Goal: Information Seeking & Learning: Check status

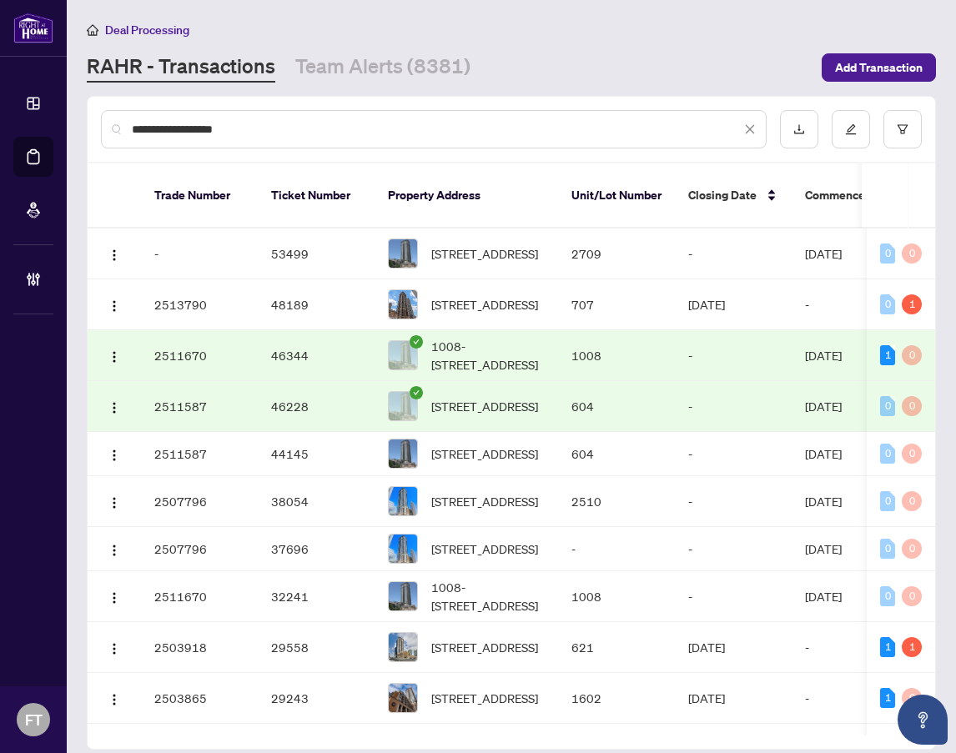
click at [49, 109] on div "**********" at bounding box center [478, 376] width 956 height 753
click at [407, 136] on input "**********" at bounding box center [436, 129] width 609 height 18
click at [408, 136] on input "**********" at bounding box center [436, 129] width 609 height 18
type input "**********"
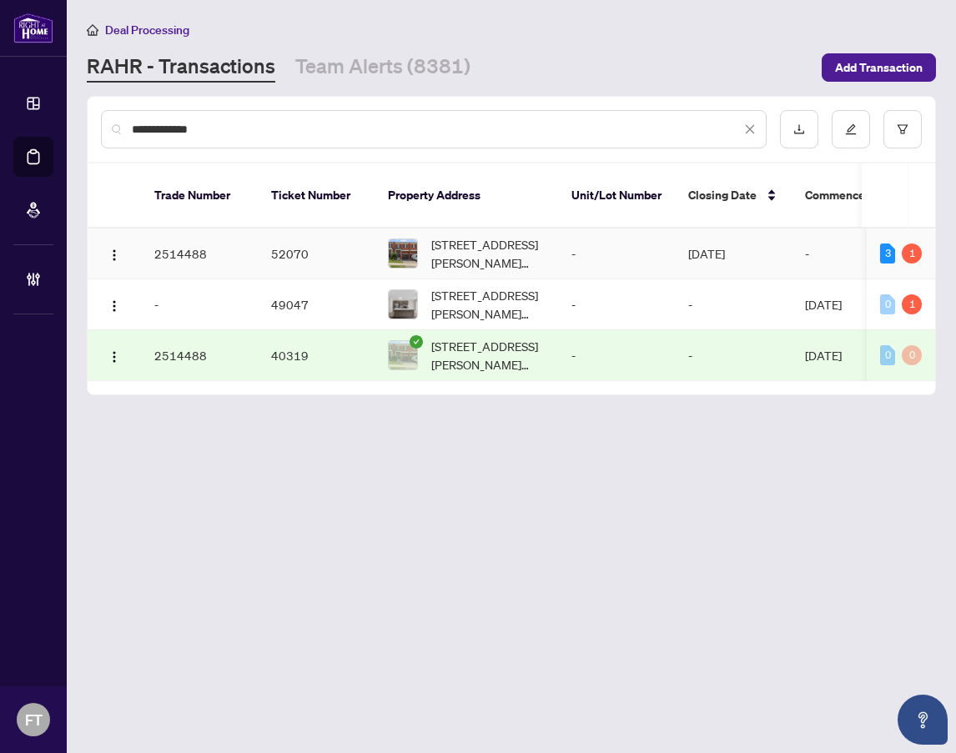
click at [577, 237] on td "-" at bounding box center [616, 254] width 117 height 51
click at [476, 235] on span "64 Mclaughlin Ave, Milton, Ontario L9T 9A4, Canada" at bounding box center [487, 253] width 113 height 37
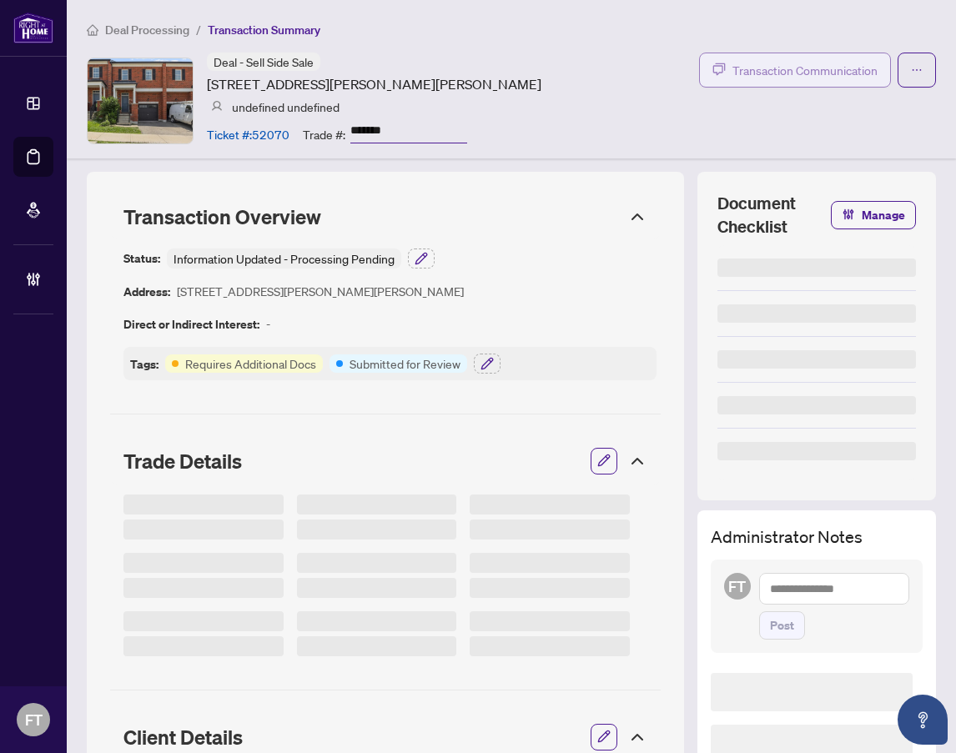
click at [786, 62] on span "Transaction Communication" at bounding box center [805, 70] width 145 height 19
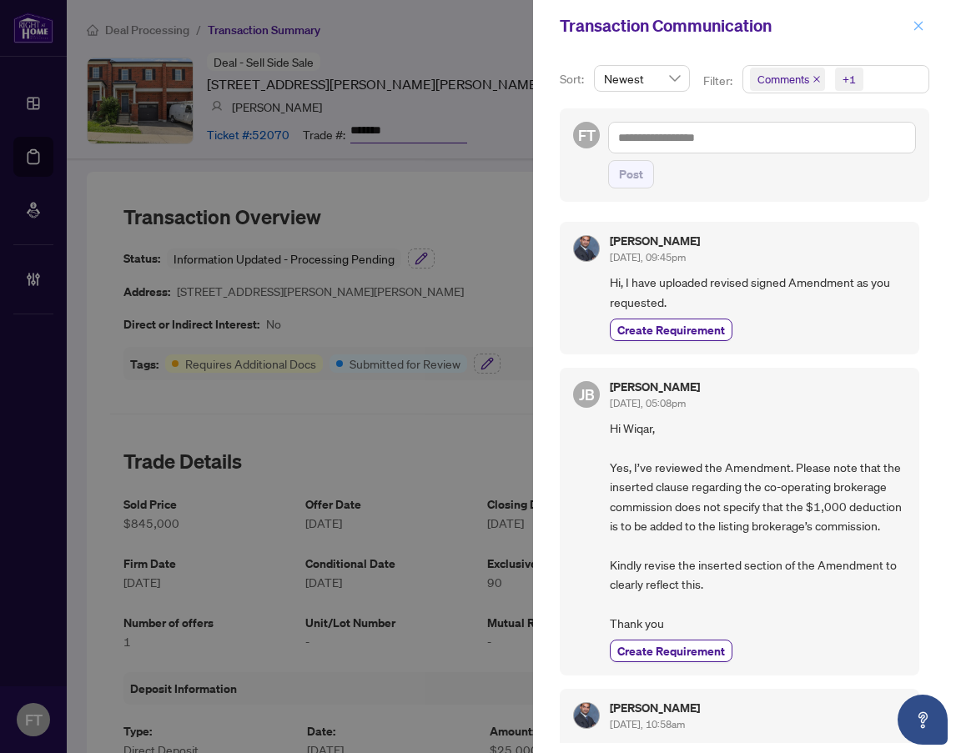
click at [925, 20] on button "button" at bounding box center [919, 26] width 22 height 20
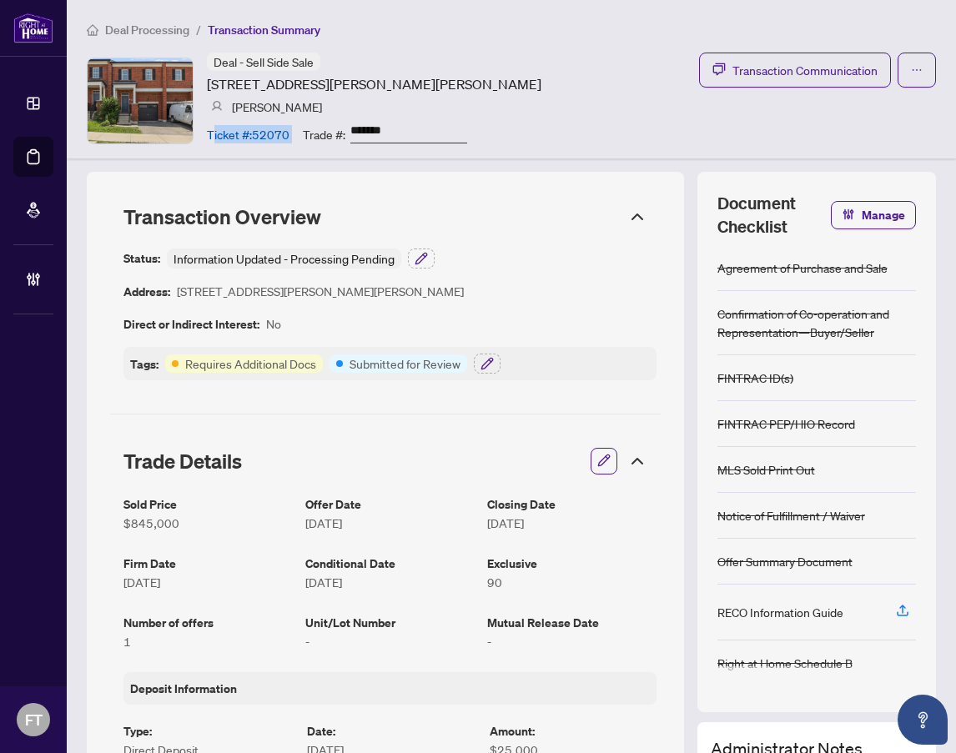
drag, startPoint x: 211, startPoint y: 135, endPoint x: 297, endPoint y: 136, distance: 85.9
click at [297, 136] on div "Ticket #: 52070 Trade #: *******" at bounding box center [337, 133] width 260 height 29
click at [292, 133] on div "Ticket #: 52070 Trade #: *******" at bounding box center [337, 133] width 260 height 29
drag, startPoint x: 291, startPoint y: 133, endPoint x: 213, endPoint y: 129, distance: 78.5
click at [213, 129] on div "Ticket #: 52070 Trade #: *******" at bounding box center [337, 133] width 260 height 29
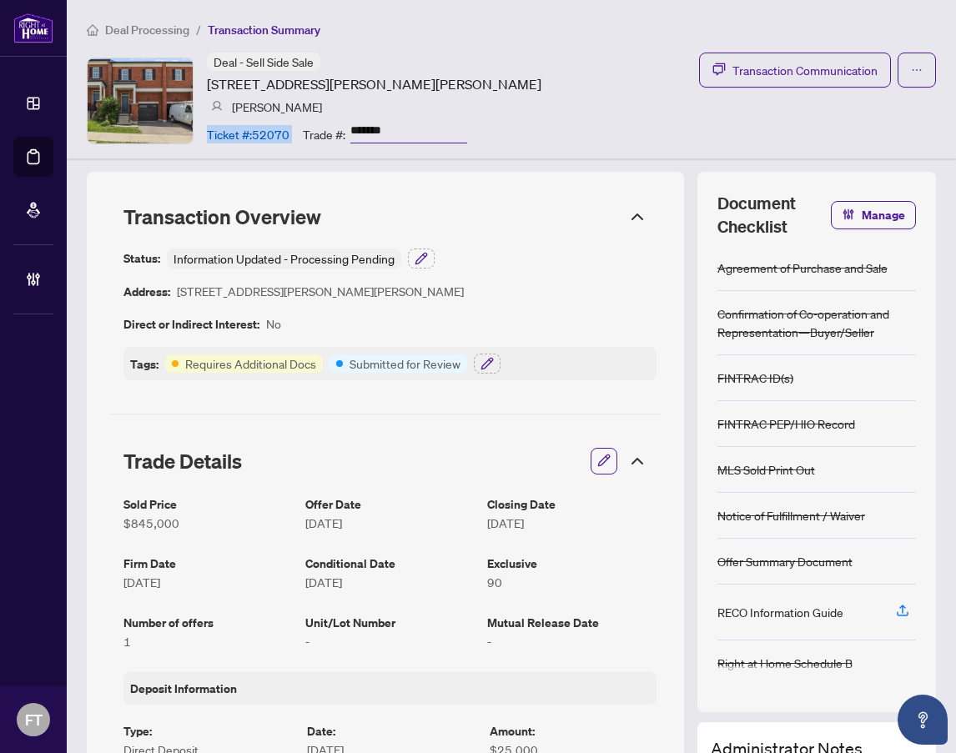
drag, startPoint x: 504, startPoint y: 52, endPoint x: 524, endPoint y: 539, distance: 487.7
click at [504, 53] on div "Deal - Sell Side Sale 64 Mclaughlin Ave, Milton, Ontario L9T 9A4, Canada Wiqar …" at bounding box center [374, 101] width 335 height 96
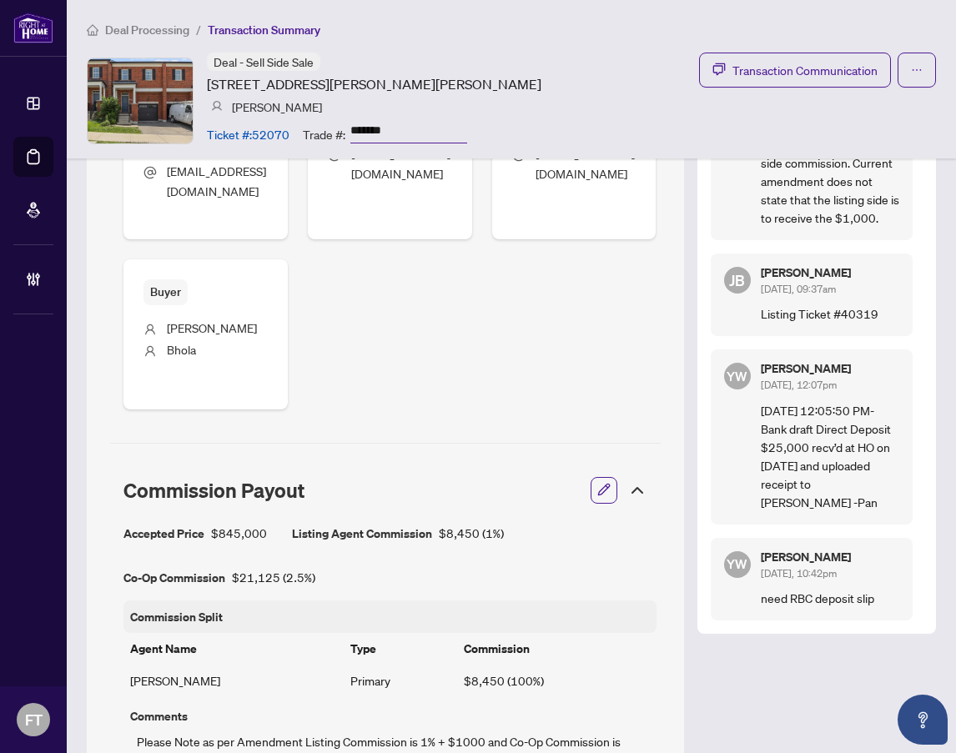
scroll to position [1085, 0]
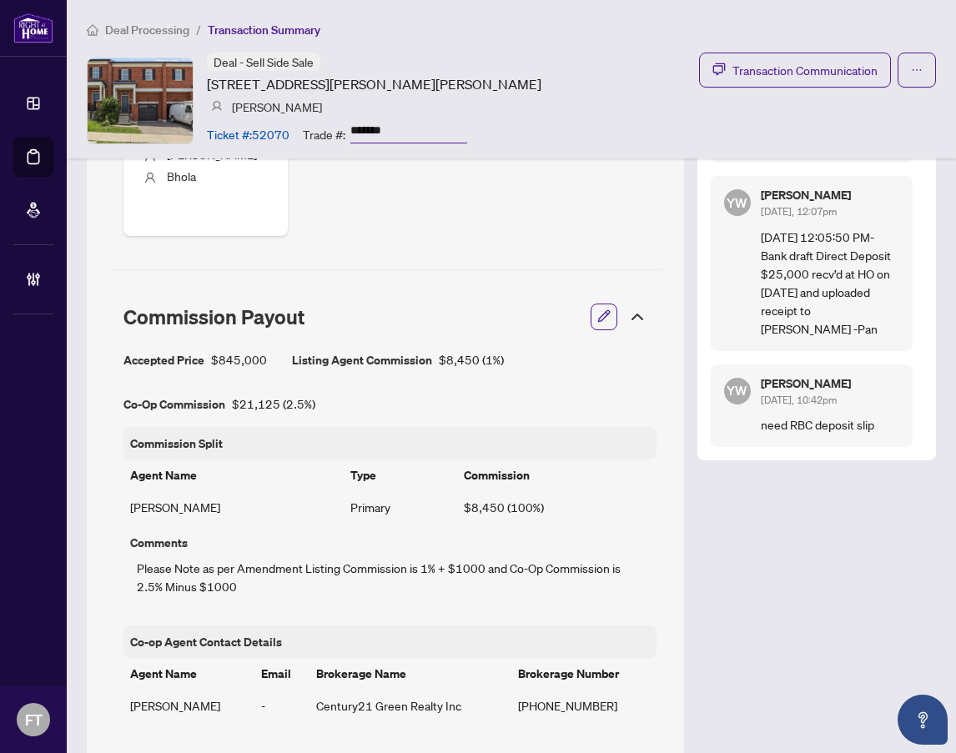
click at [805, 535] on div "Transaction Overview Status: Information Updated - Processing Pending Address: …" at bounding box center [511, 381] width 849 height 2589
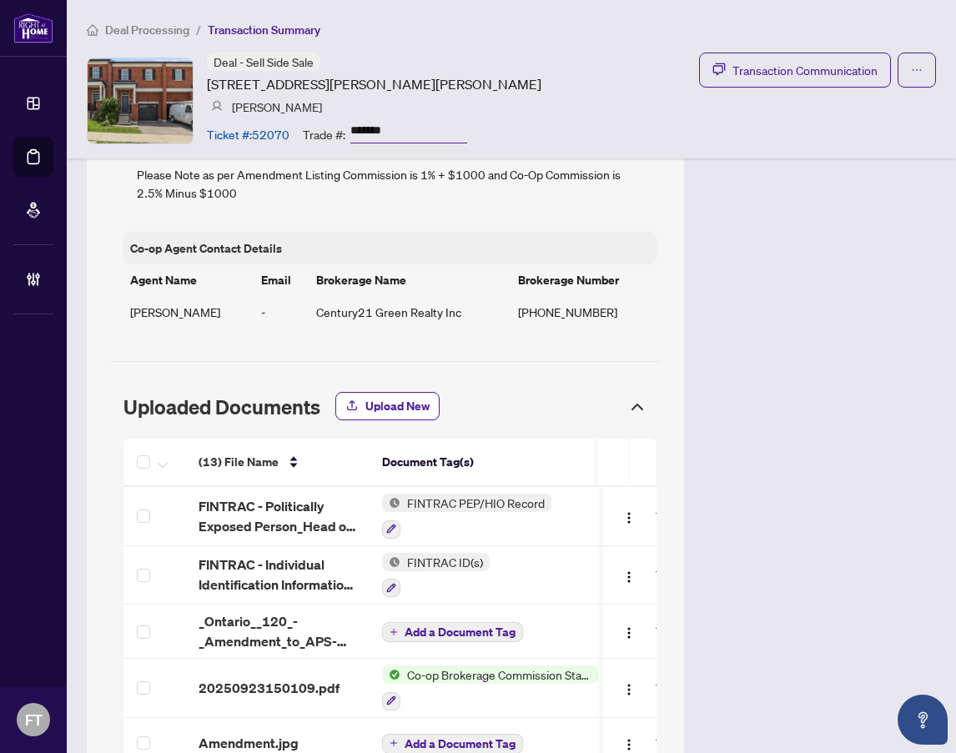
scroll to position [1335, 0]
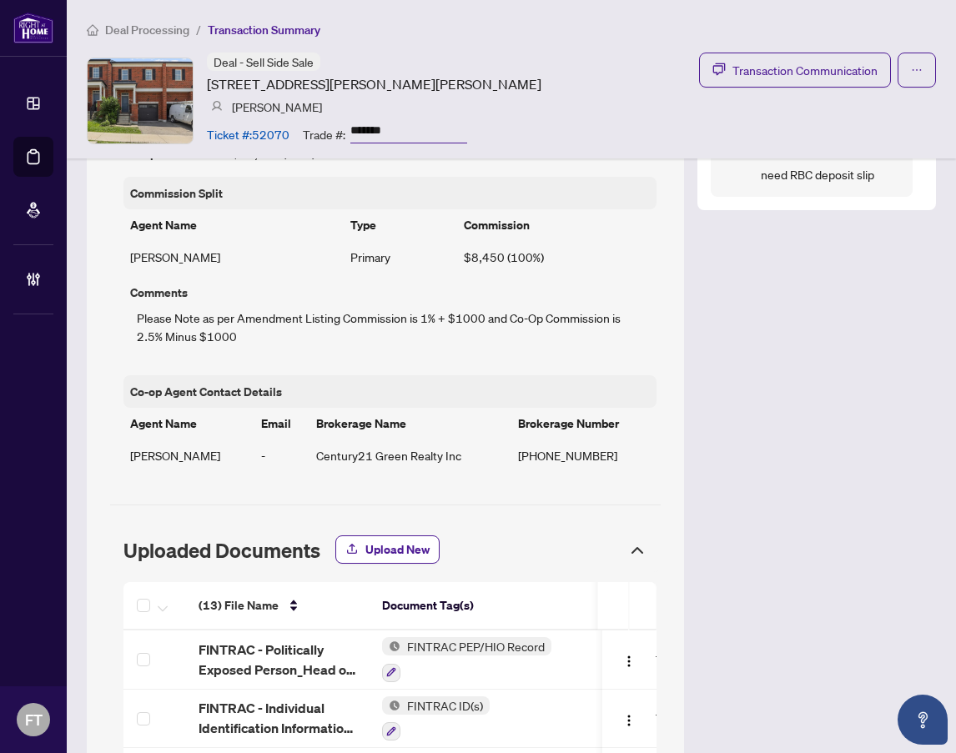
click at [205, 315] on div "Please Note as per Amendment Listing Commission is 1% + $1000 and Co-Op Commiss…" at bounding box center [390, 327] width 520 height 50
click at [367, 323] on div "Please Note as per Amendment Listing Commission is 1% + $1000 and Co-Op Commiss…" at bounding box center [390, 327] width 520 height 50
click at [863, 344] on div "Transaction Overview Status: Information Updated - Processing Pending Address: …" at bounding box center [511, 131] width 849 height 2589
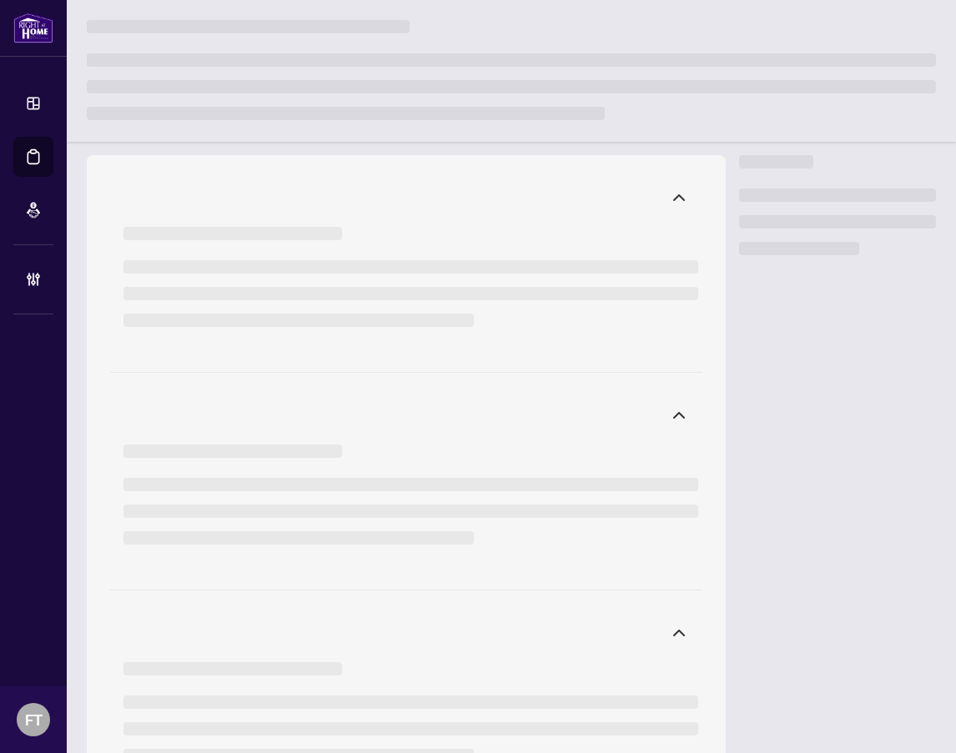
drag, startPoint x: 501, startPoint y: 22, endPoint x: 574, endPoint y: 31, distance: 73.2
click at [501, 22] on div at bounding box center [511, 76] width 849 height 112
click at [500, 23] on div at bounding box center [511, 76] width 849 height 112
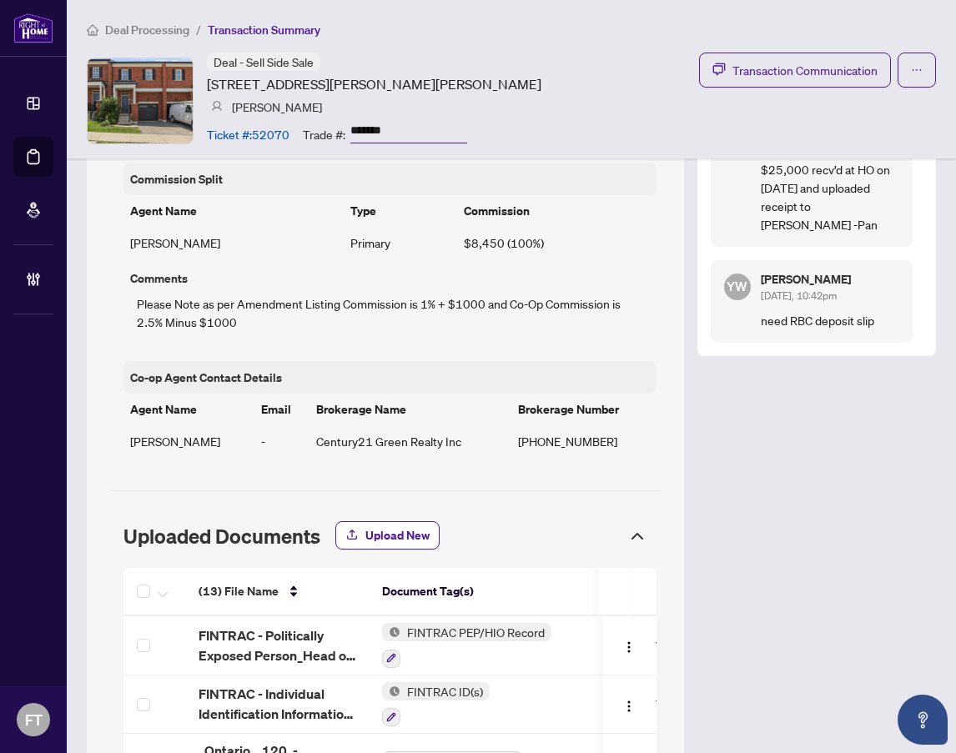
scroll to position [1276, 0]
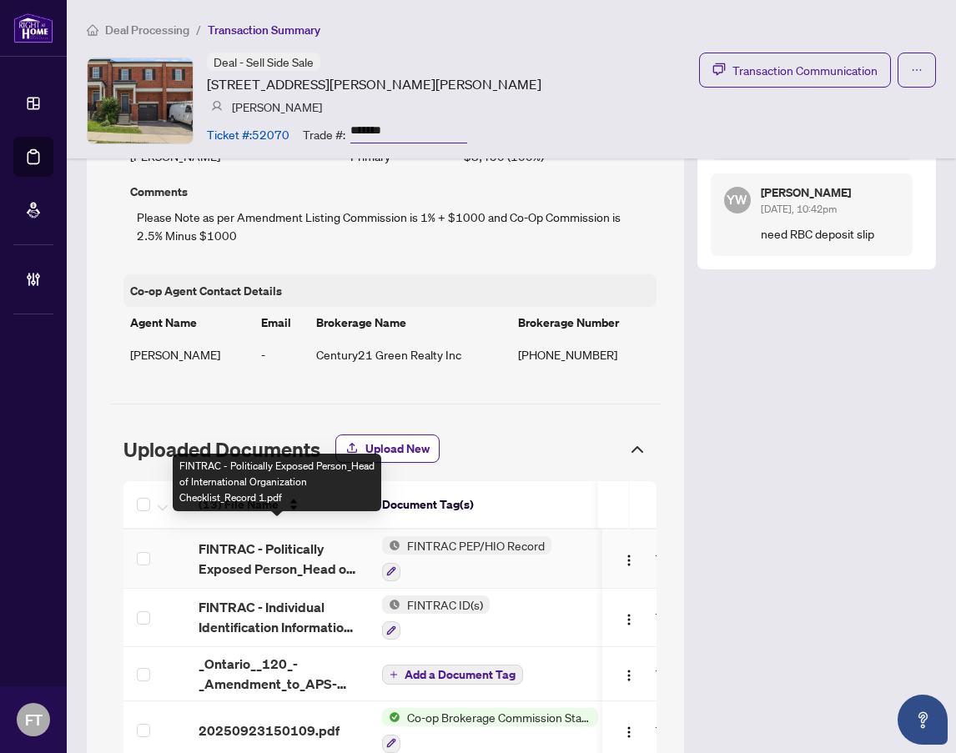
click at [241, 552] on span "FINTRAC - Politically Exposed Person_Head of International Organization Checkli…" at bounding box center [277, 559] width 157 height 40
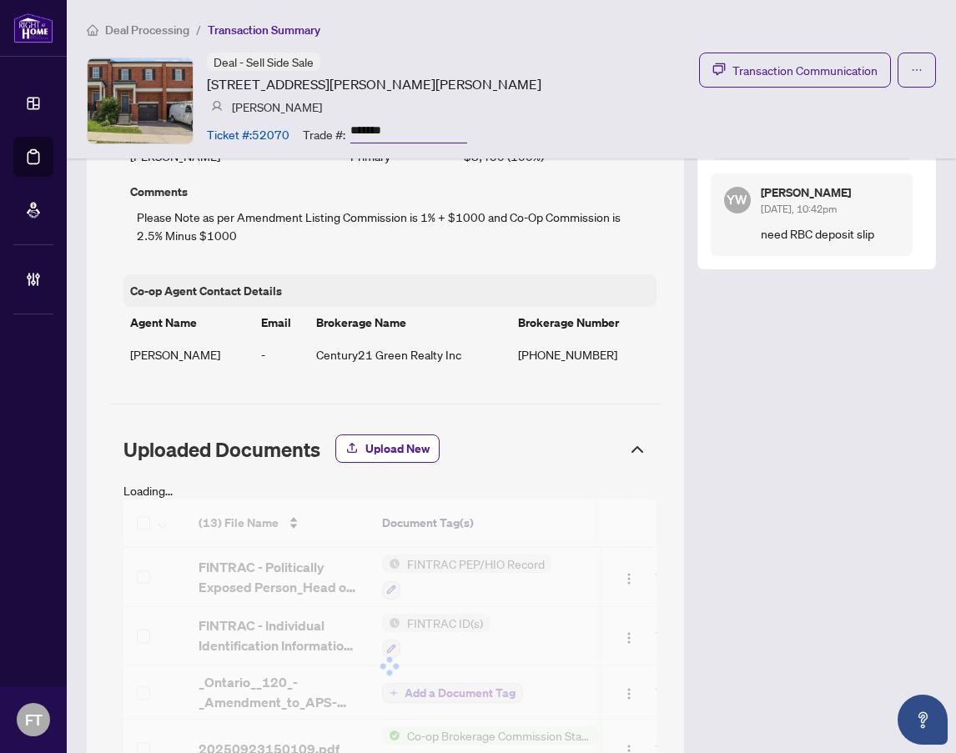
scroll to position [1436, 0]
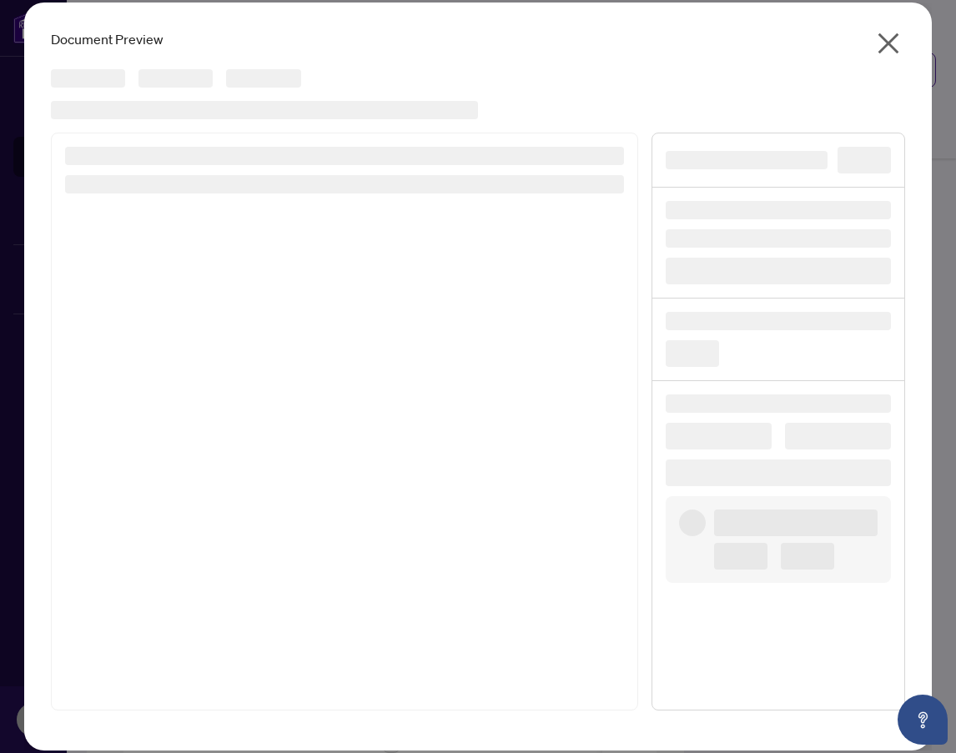
click at [498, 13] on div "Document Preview Cancel OK" at bounding box center [478, 377] width 909 height 748
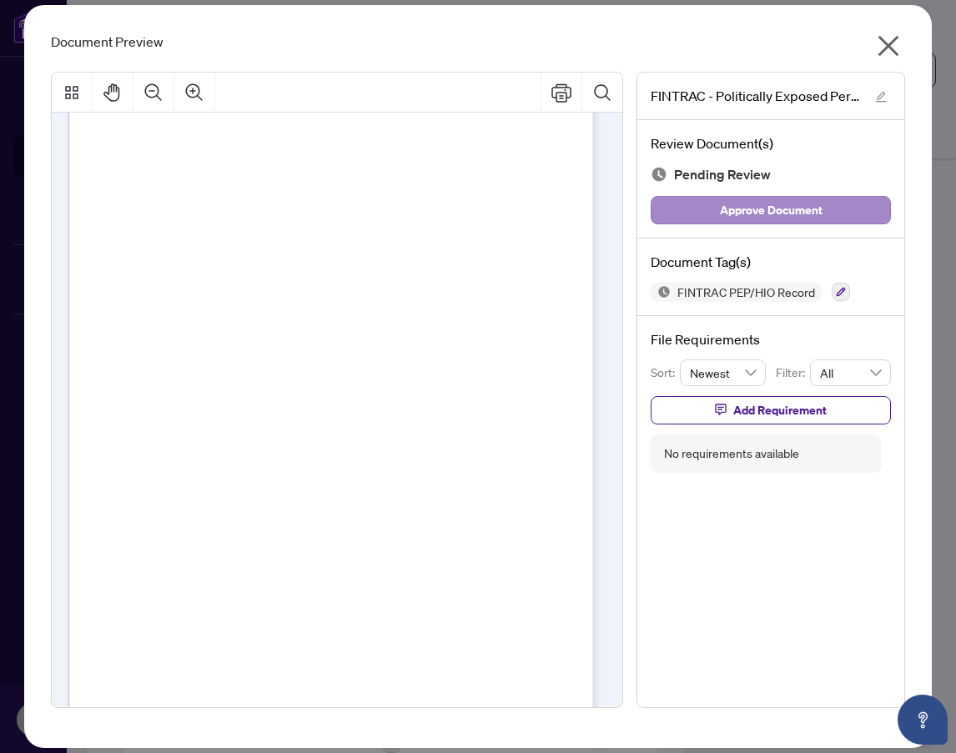
scroll to position [815, 0]
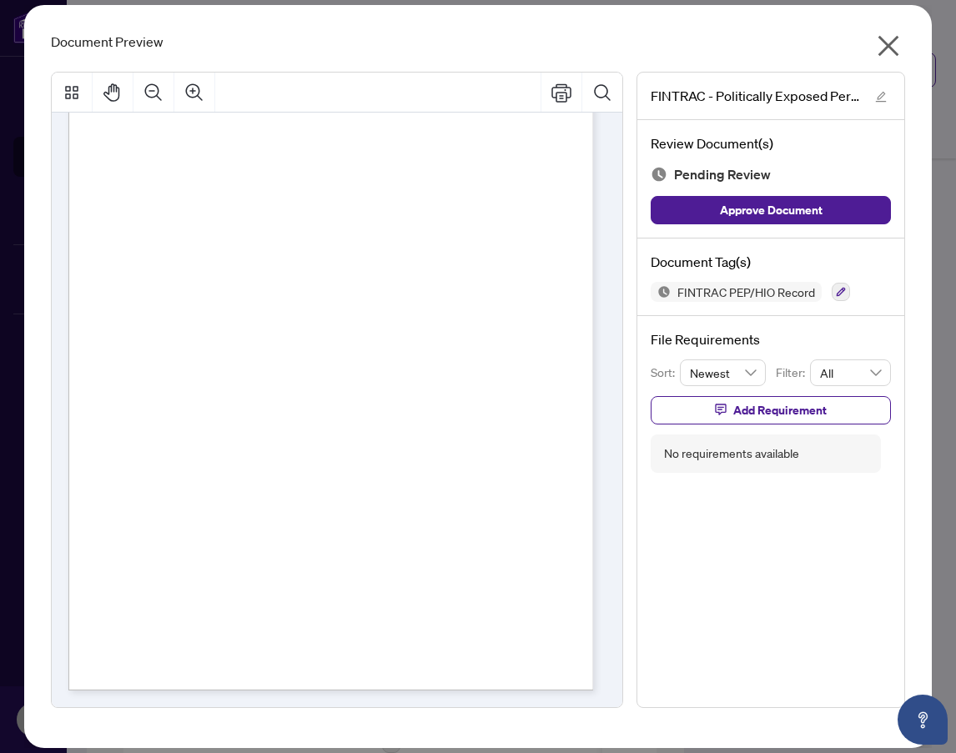
click at [885, 42] on icon "close" at bounding box center [889, 46] width 21 height 21
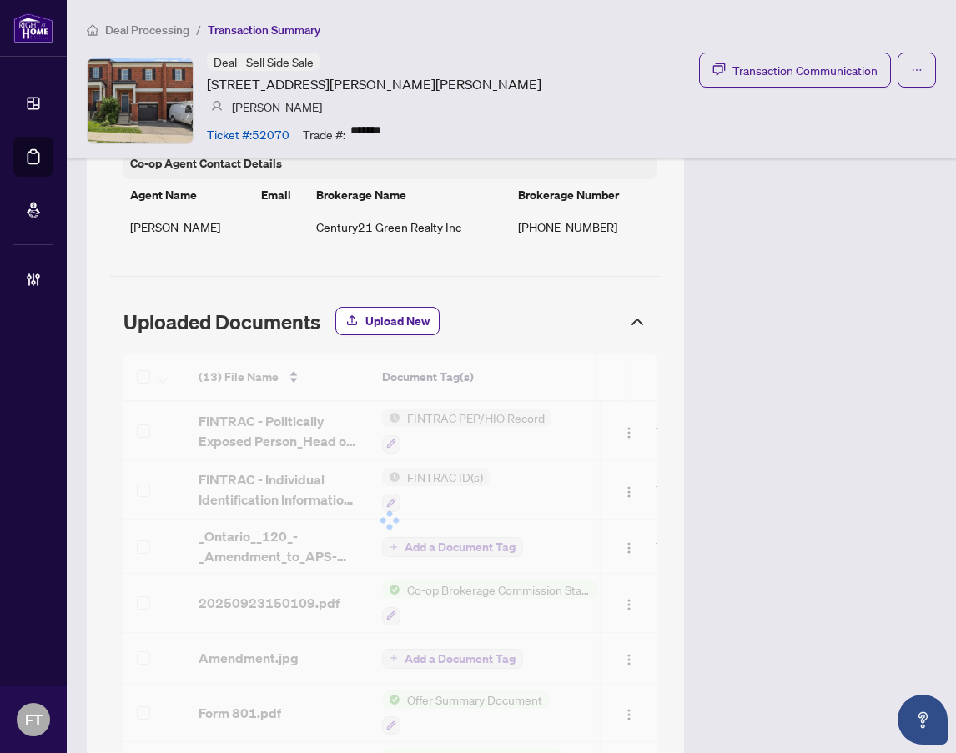
scroll to position [1585, 0]
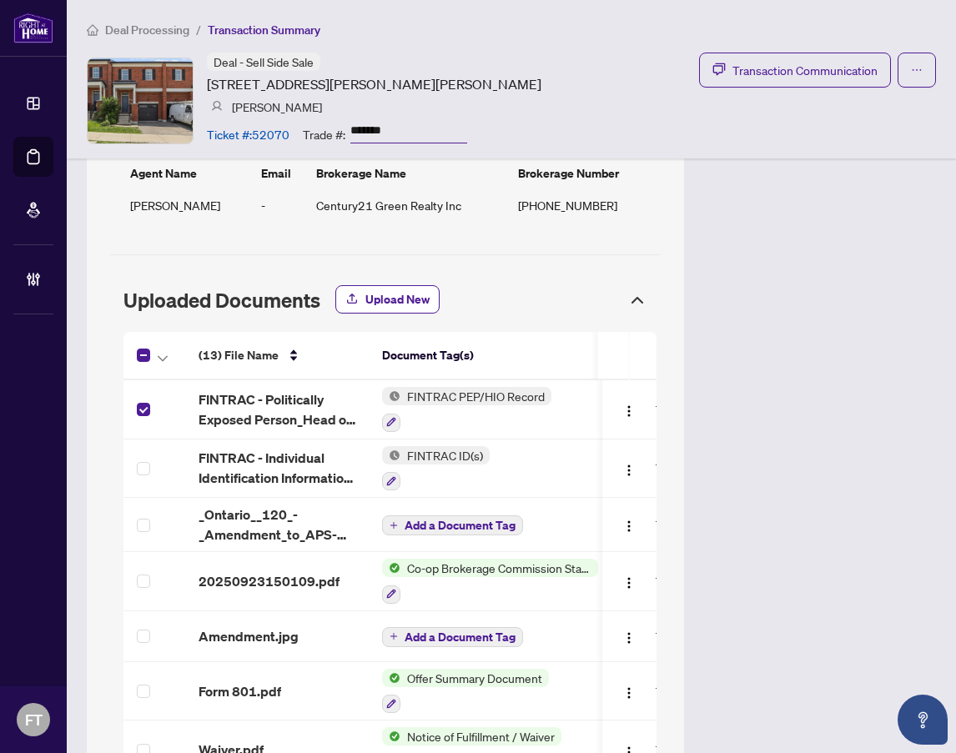
click at [164, 350] on th at bounding box center [154, 356] width 62 height 48
click at [161, 355] on icon "button" at bounding box center [163, 358] width 10 height 7
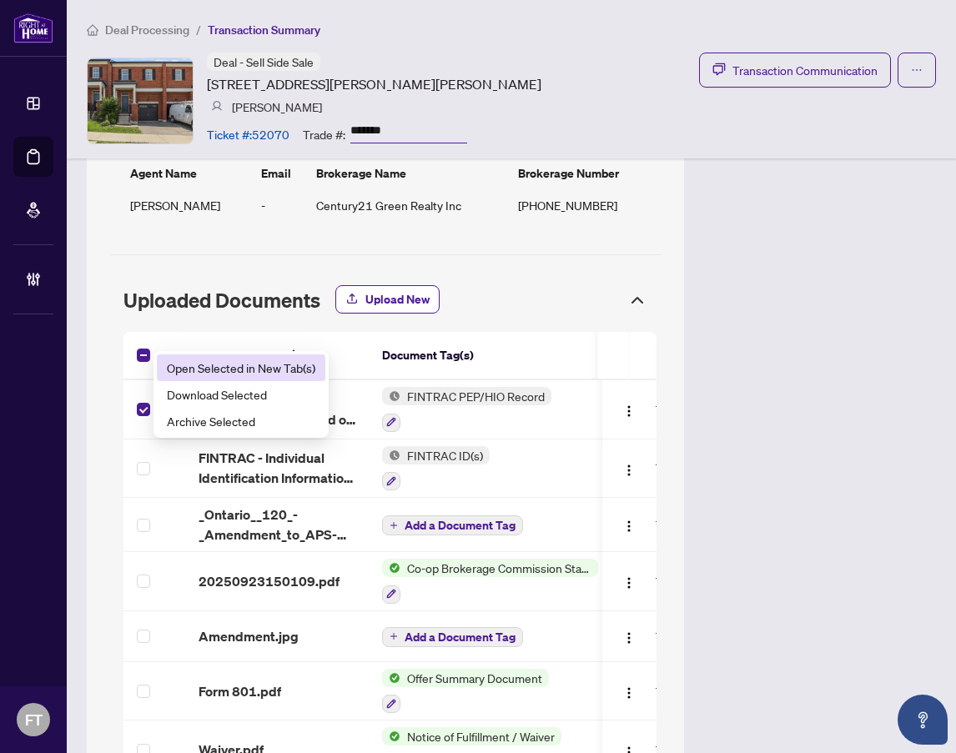
click at [185, 367] on span "Open Selected in New Tab(s)" at bounding box center [241, 368] width 149 height 18
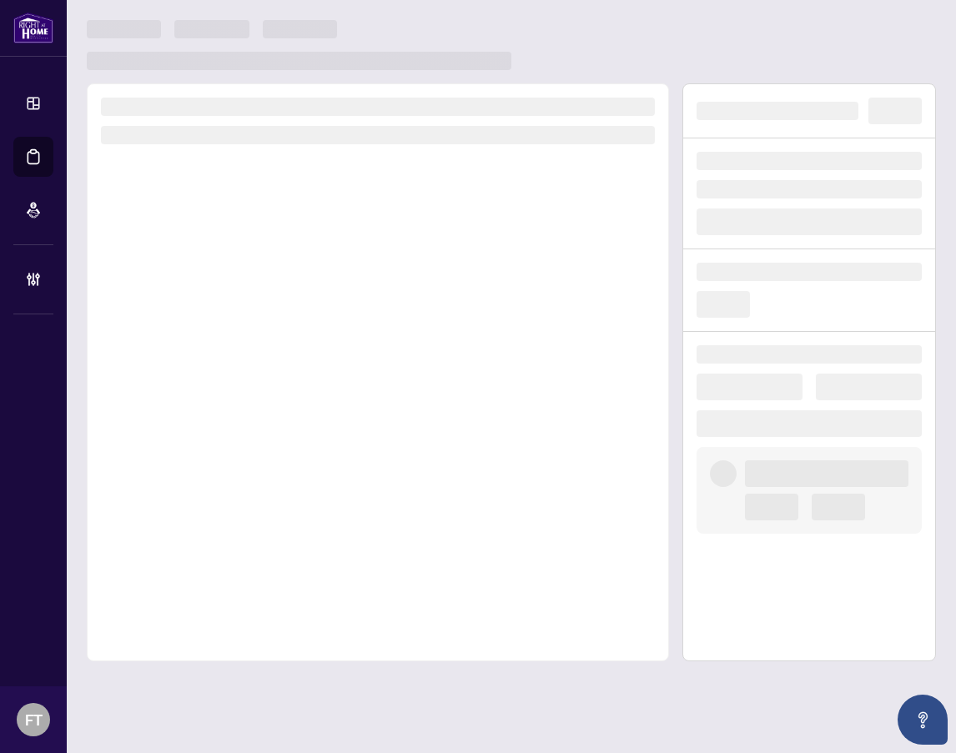
click at [564, 34] on div at bounding box center [511, 45] width 849 height 50
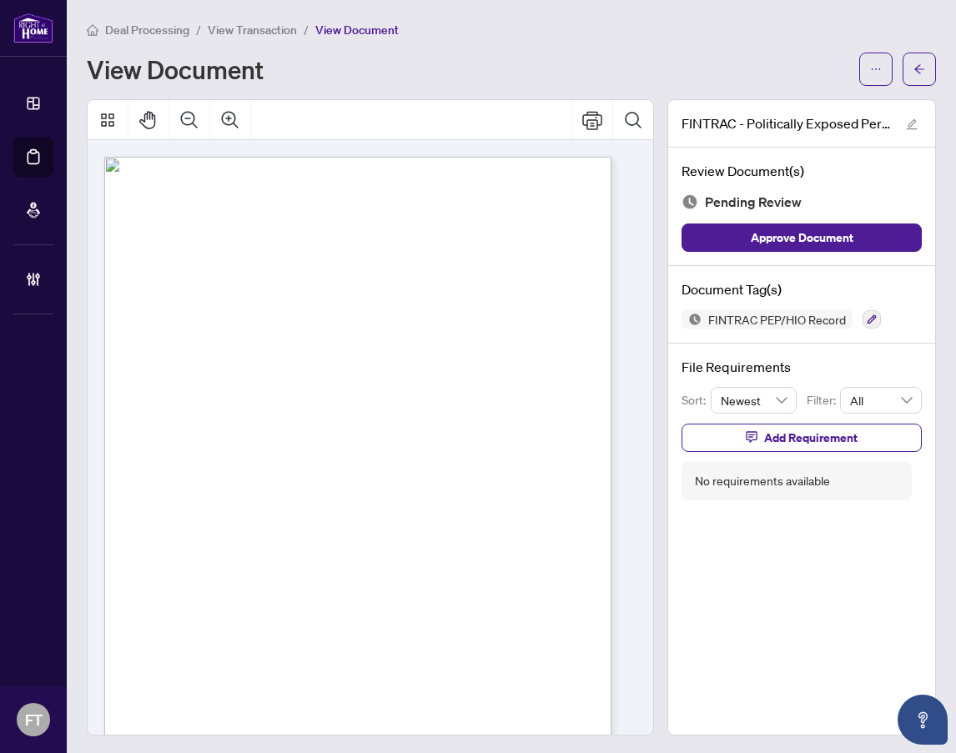
click at [267, 28] on span "View Transaction" at bounding box center [252, 30] width 89 height 15
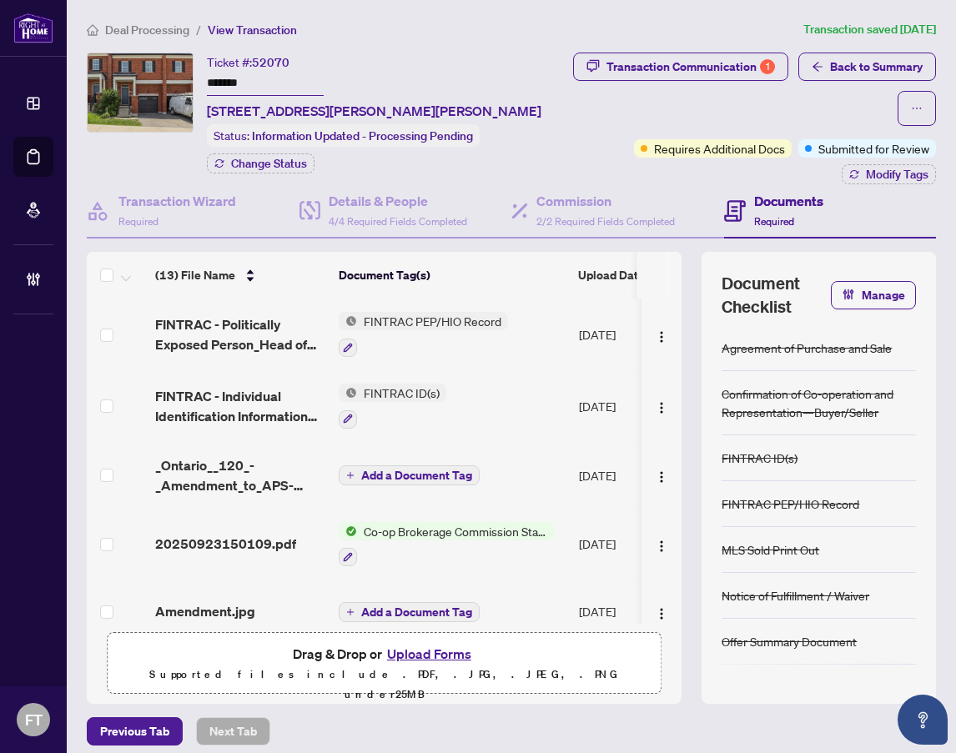
click at [387, 30] on ol "Deal Processing / View Transaction" at bounding box center [442, 29] width 710 height 19
click at [856, 73] on span "Back to Summary" at bounding box center [876, 66] width 93 height 27
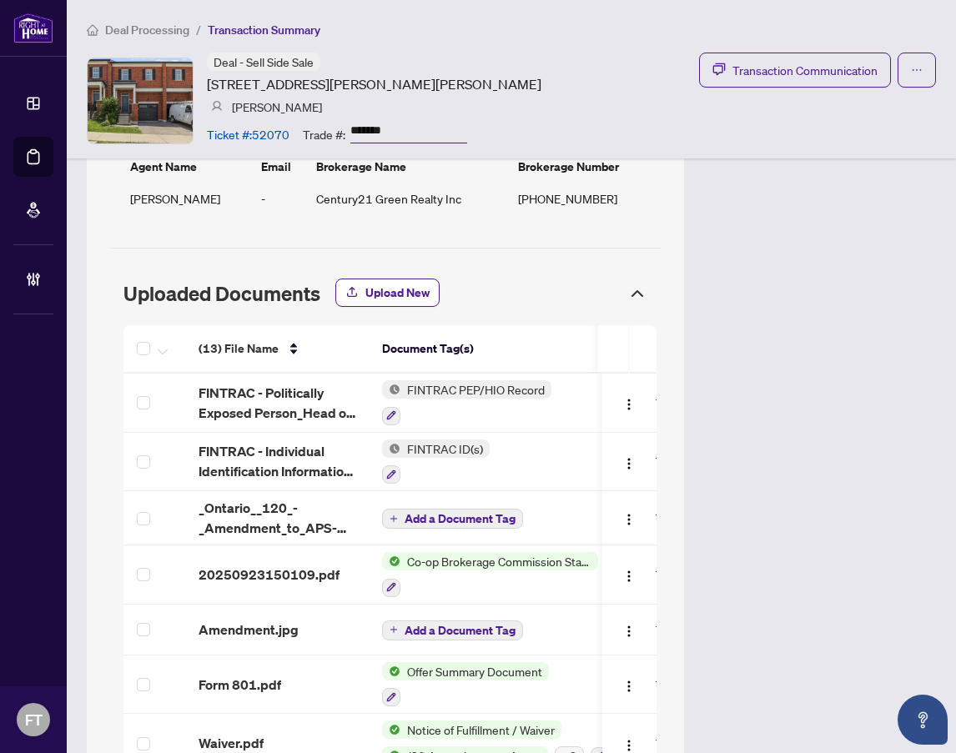
scroll to position [1592, 0]
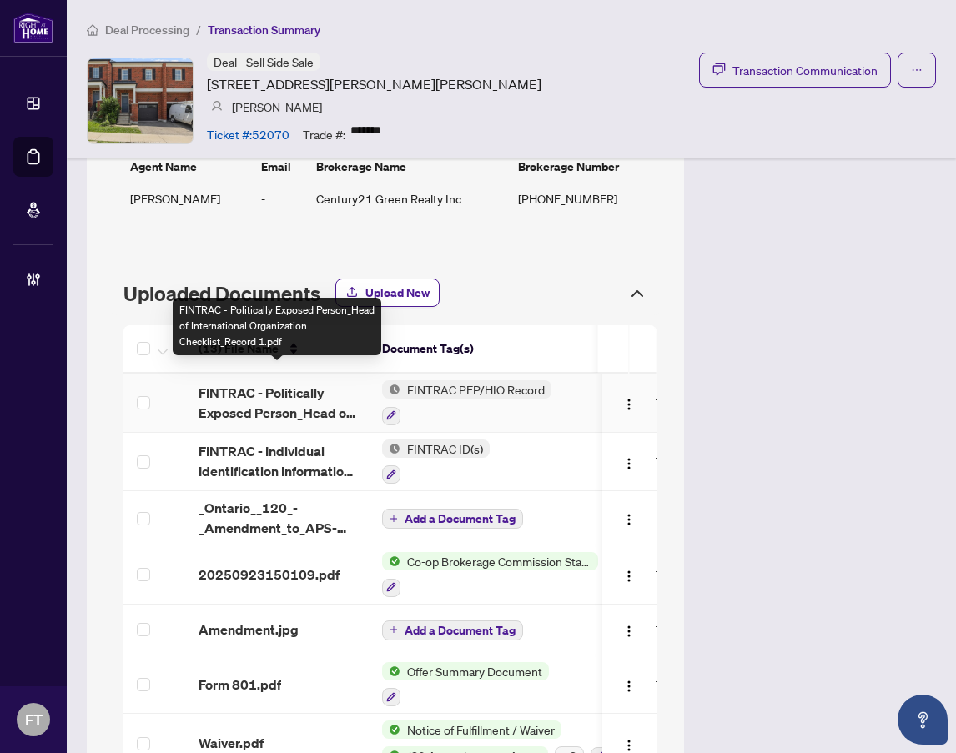
click at [275, 383] on span "FINTRAC - Politically Exposed Person_Head of International Organization Checkli…" at bounding box center [277, 403] width 157 height 40
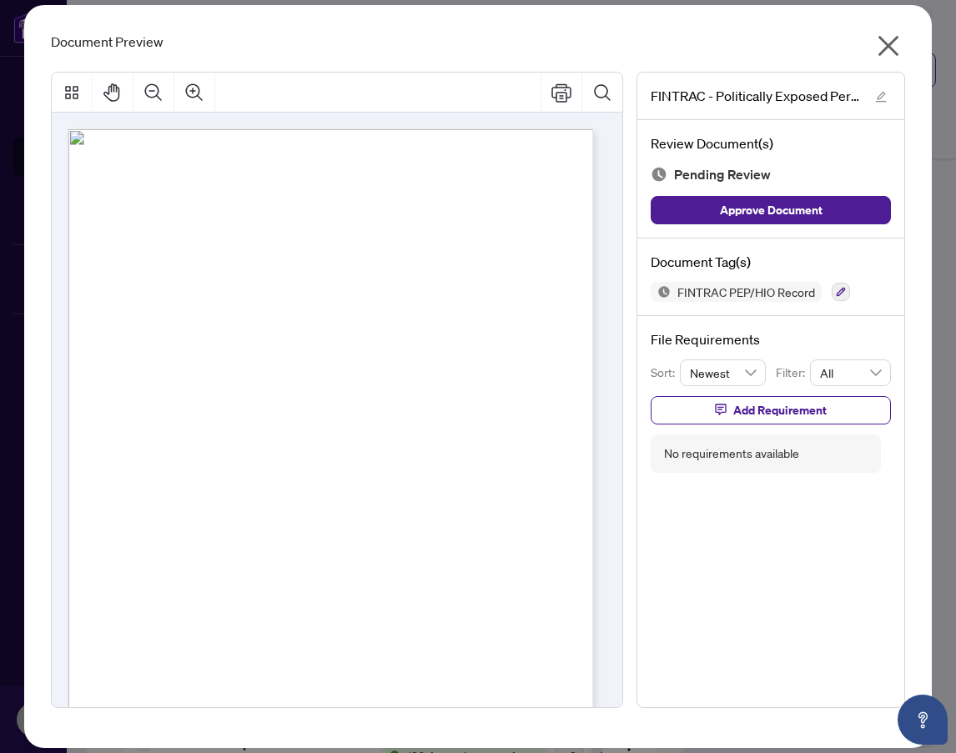
drag, startPoint x: 457, startPoint y: 459, endPoint x: 946, endPoint y: 497, distance: 490.4
click at [457, 459] on div "Page 1" at bounding box center [338, 478] width 541 height 699
drag, startPoint x: 455, startPoint y: 58, endPoint x: 605, endPoint y: 69, distance: 150.6
click at [455, 58] on div "Document Preview FINTRAC - Politically Exposed Person_Head of International Org…" at bounding box center [478, 376] width 909 height 743
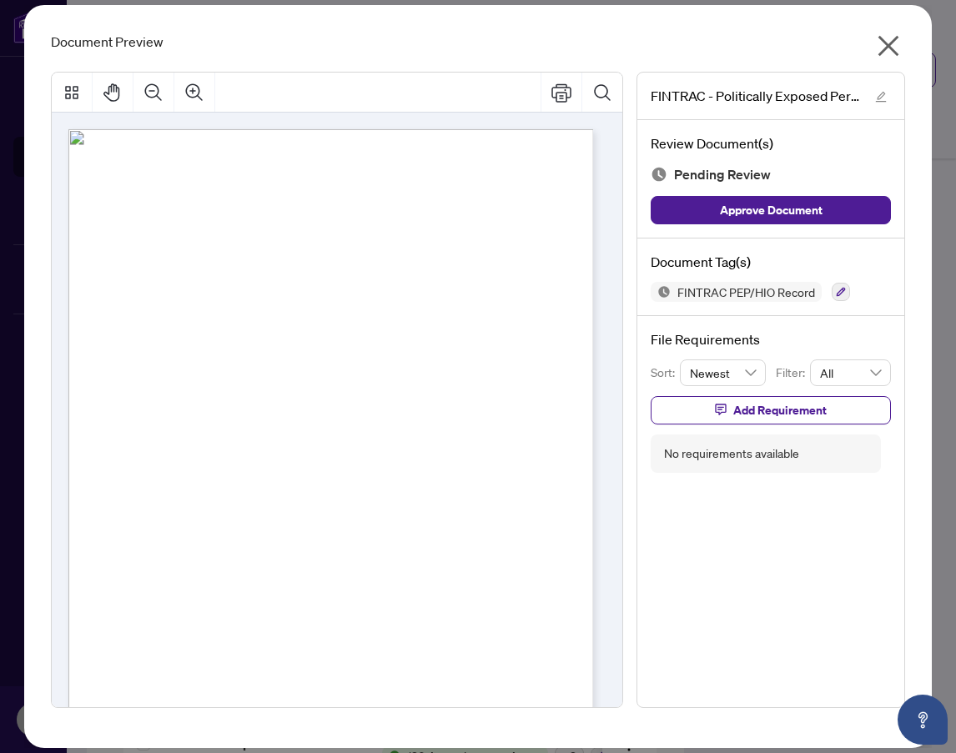
click at [888, 43] on icon "close" at bounding box center [889, 46] width 21 height 21
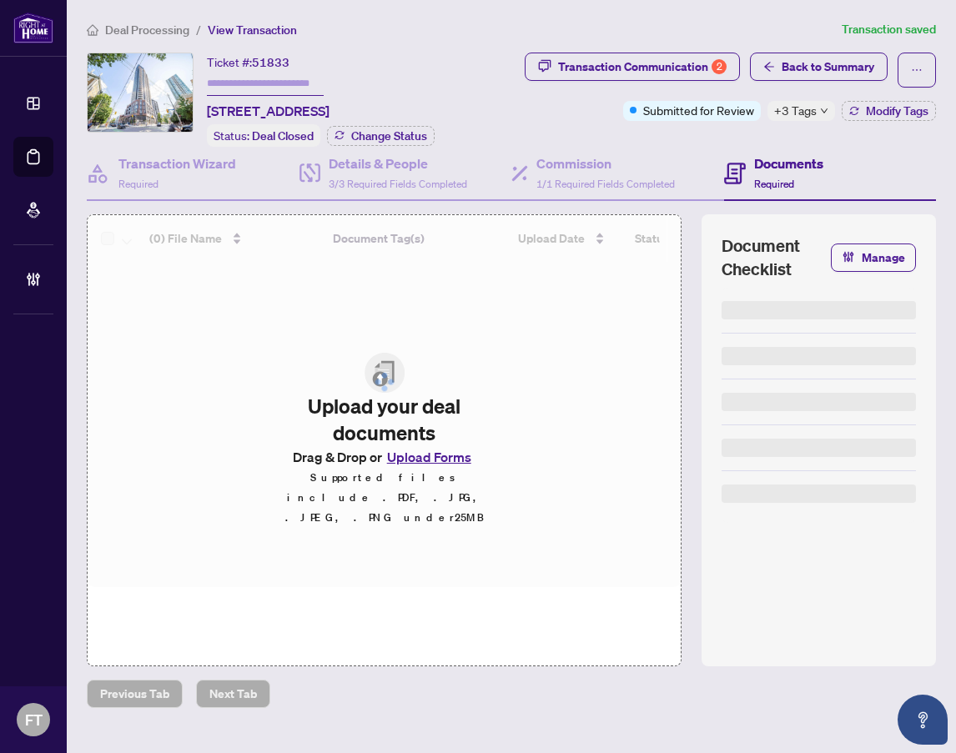
type input "*******"
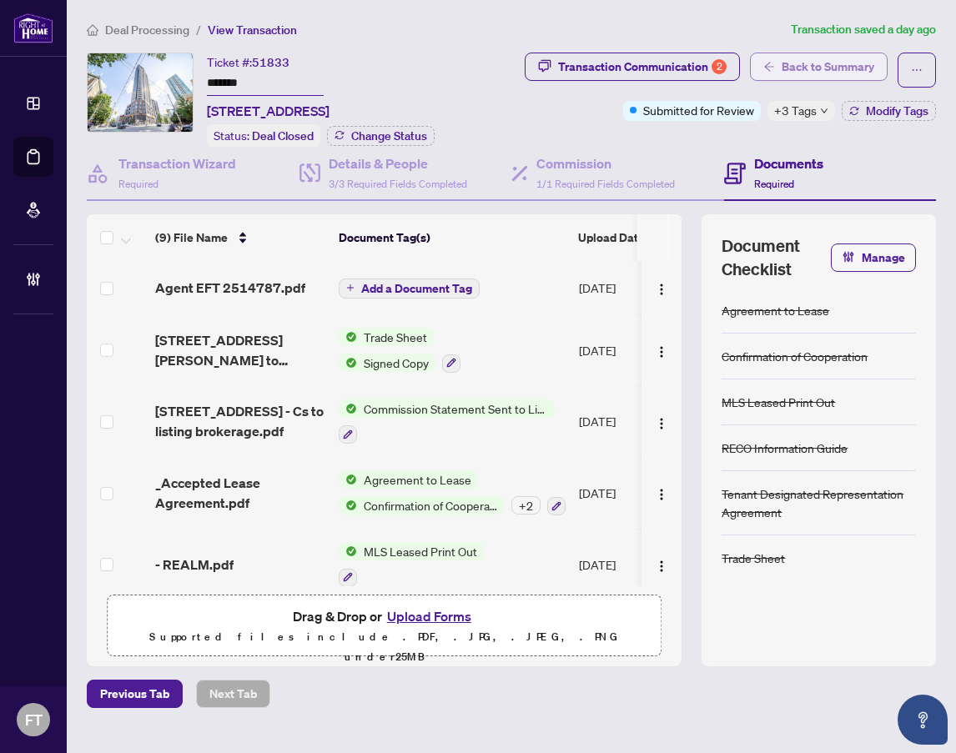
click at [839, 68] on span "Back to Summary" at bounding box center [828, 66] width 93 height 27
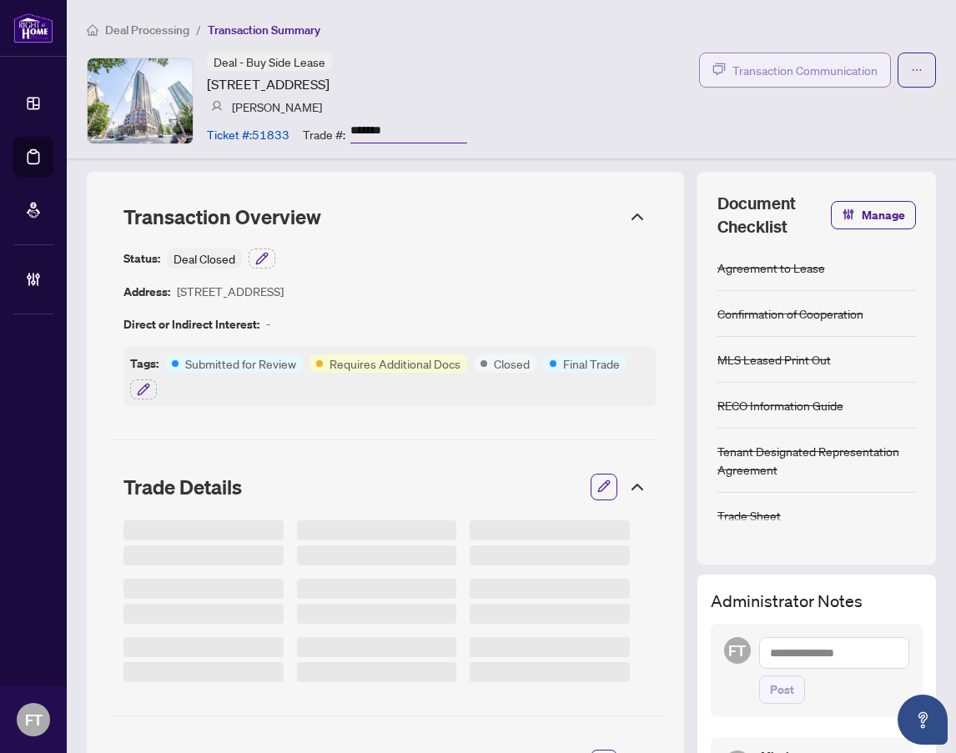
click at [812, 79] on button "Transaction Communication" at bounding box center [795, 70] width 192 height 35
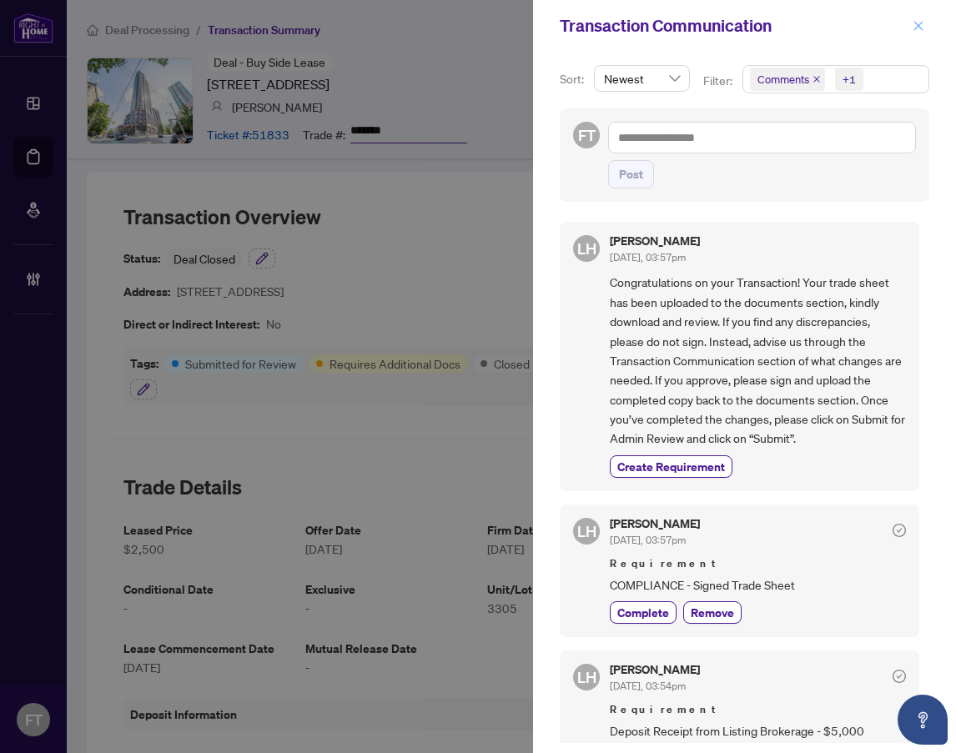
click at [924, 32] on icon "close" at bounding box center [919, 26] width 12 height 12
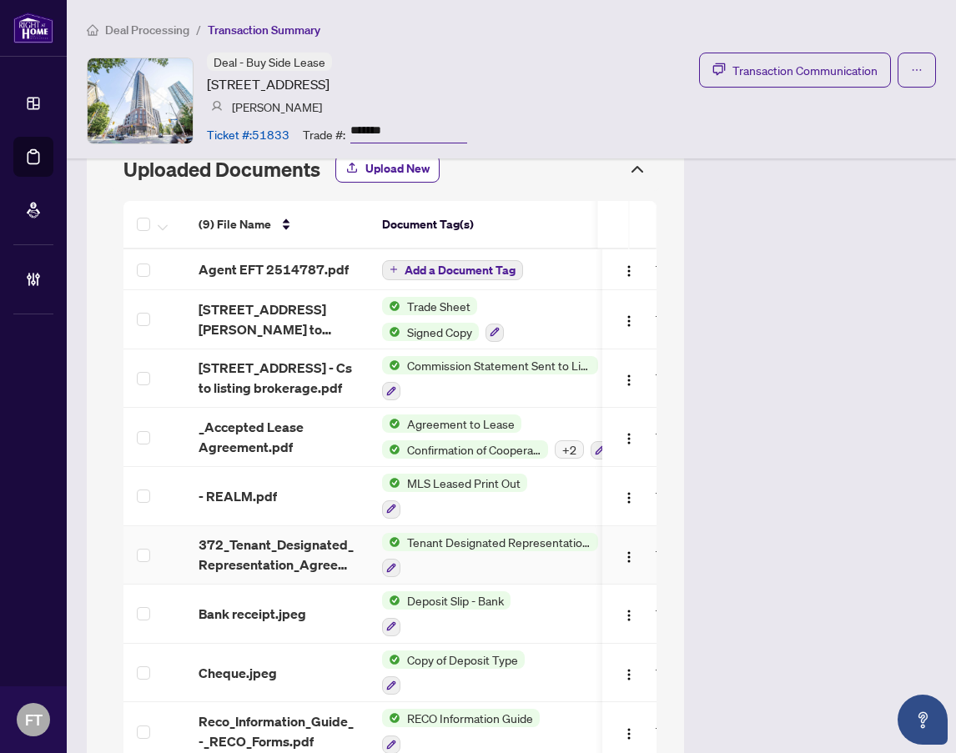
scroll to position [1071, 0]
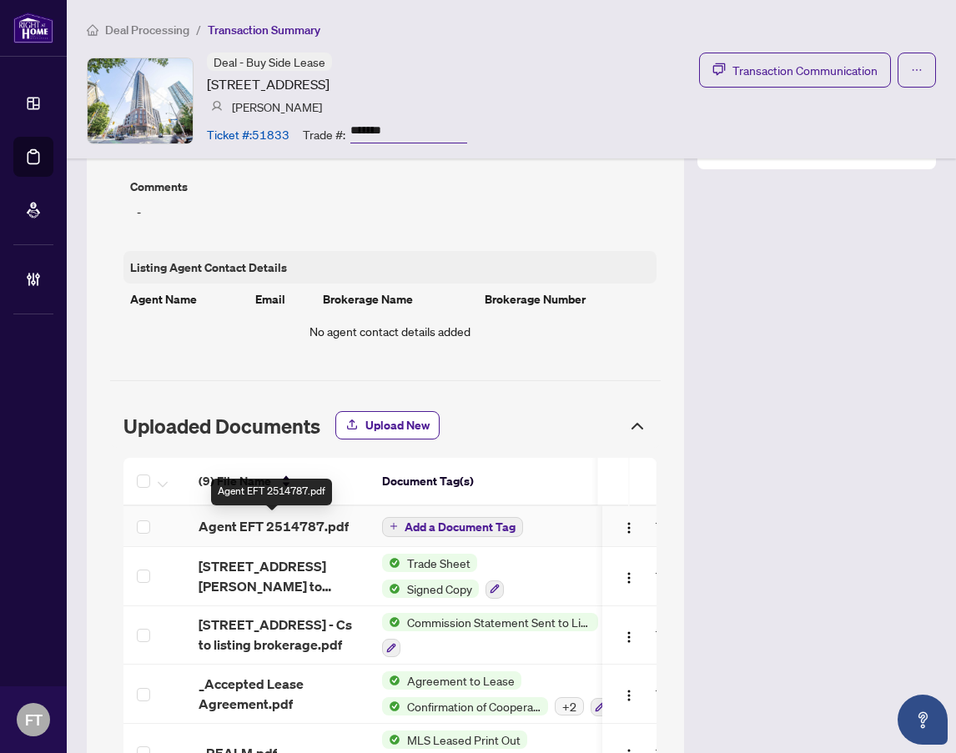
drag, startPoint x: 294, startPoint y: 526, endPoint x: 345, endPoint y: 728, distance: 207.6
click at [294, 526] on span "Agent EFT 2514787.pdf" at bounding box center [274, 526] width 150 height 20
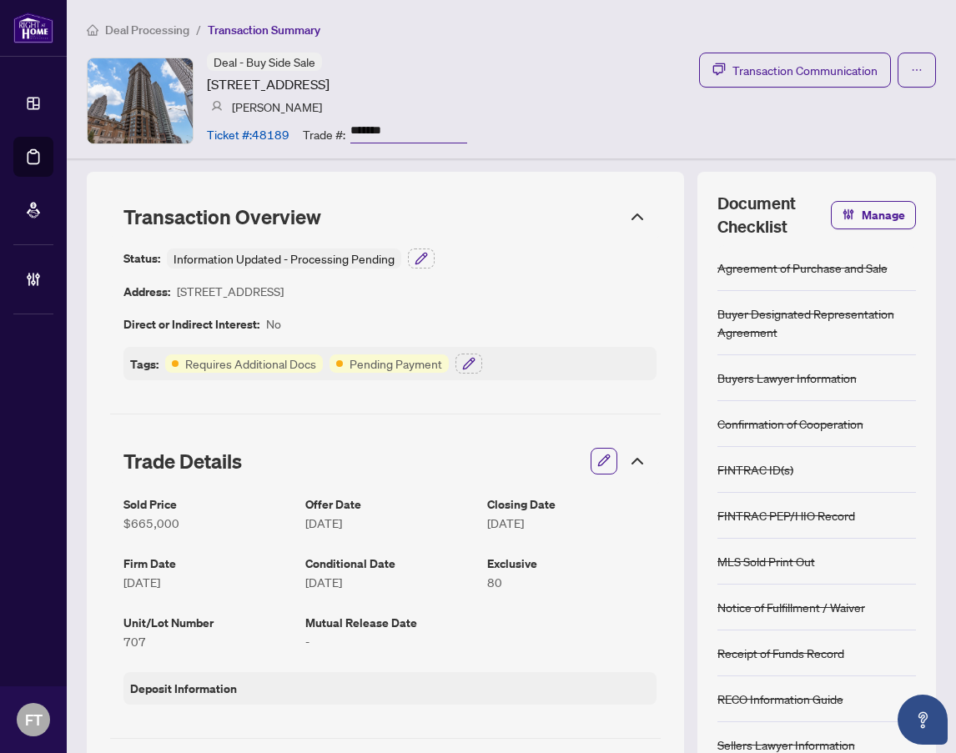
scroll to position [667, 0]
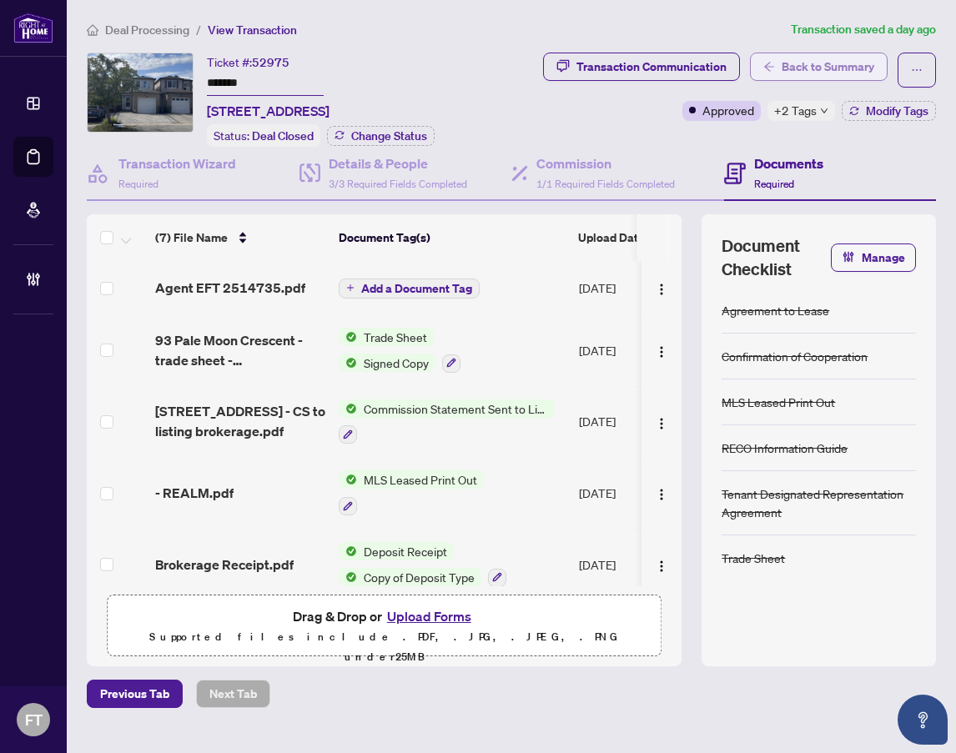
click at [813, 72] on span "Back to Summary" at bounding box center [828, 66] width 93 height 27
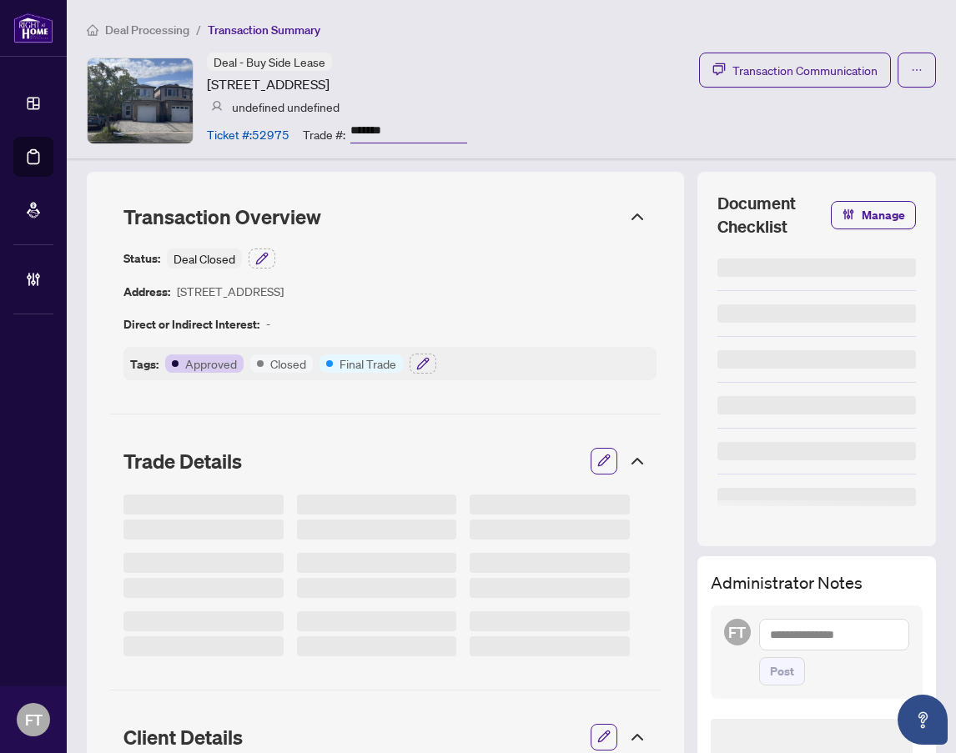
drag, startPoint x: 517, startPoint y: 28, endPoint x: 874, endPoint y: 118, distance: 368.3
click at [543, 32] on ol "Deal Processing / Transaction Summary" at bounding box center [511, 29] width 849 height 19
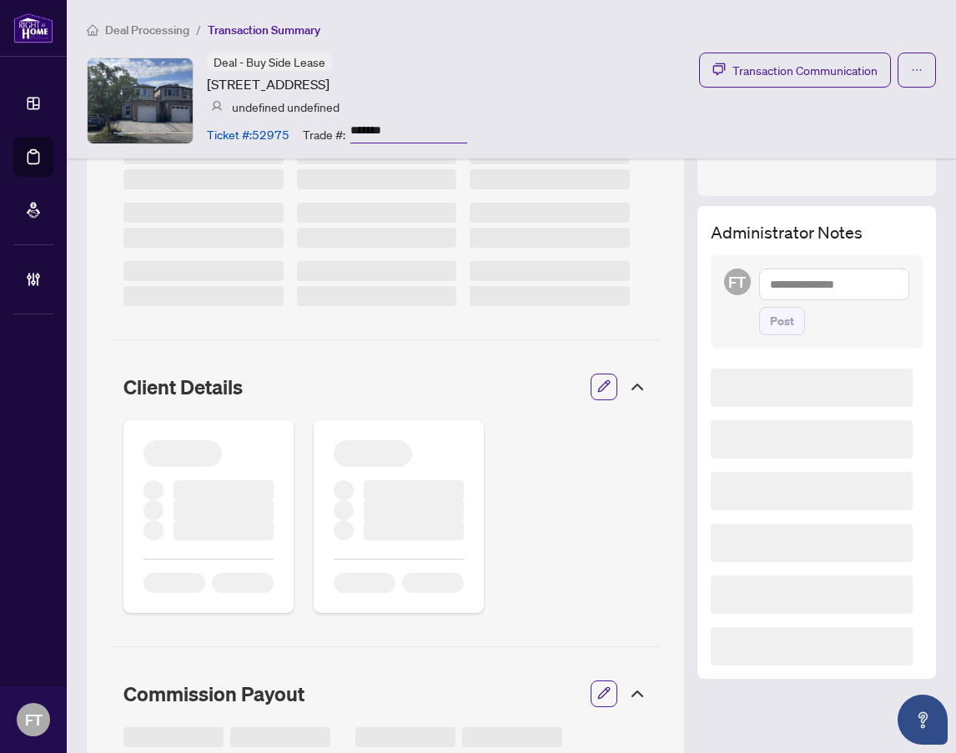
scroll to position [417, 0]
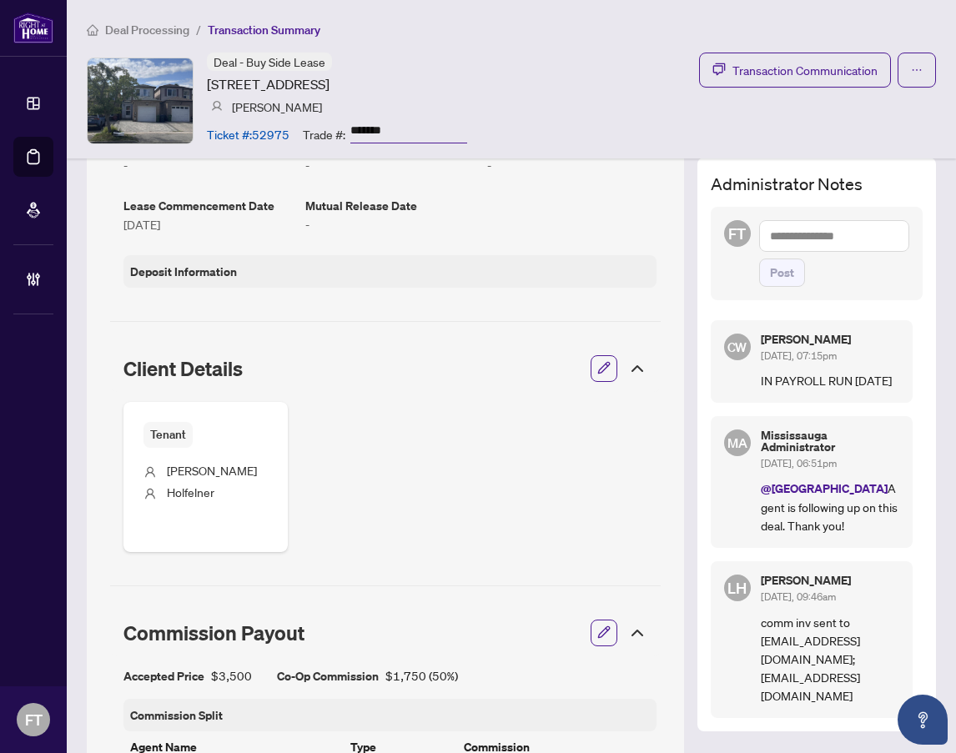
click at [155, 28] on span "Deal Processing" at bounding box center [147, 30] width 84 height 15
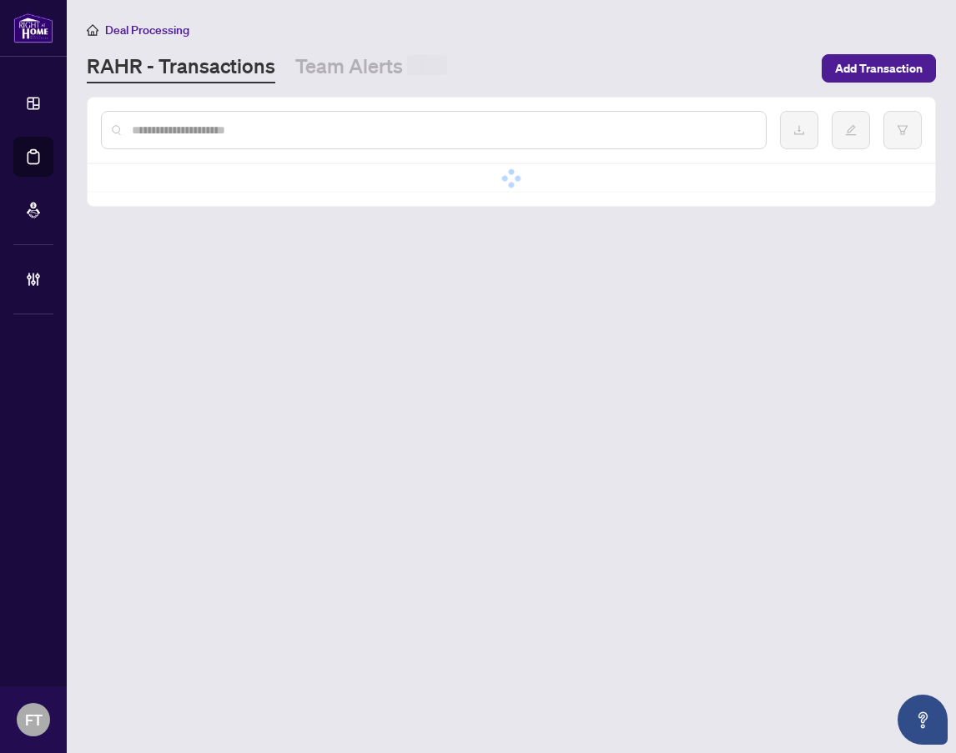
click at [219, 133] on input "text" at bounding box center [442, 130] width 621 height 18
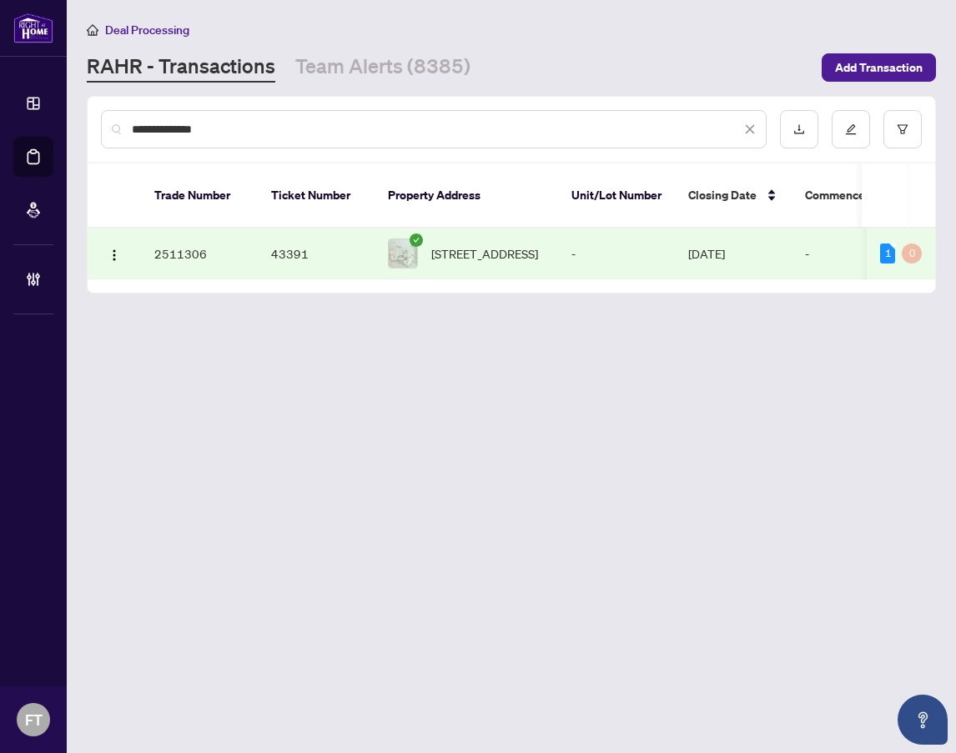
click at [697, 229] on td "Aug/04/2025" at bounding box center [733, 254] width 117 height 51
drag, startPoint x: 246, startPoint y: 116, endPoint x: 163, endPoint y: 118, distance: 83.5
click at [163, 118] on div "**********" at bounding box center [434, 129] width 666 height 38
drag, startPoint x: 265, startPoint y: 133, endPoint x: 144, endPoint y: 124, distance: 122.2
click at [148, 124] on input "**********" at bounding box center [436, 129] width 609 height 18
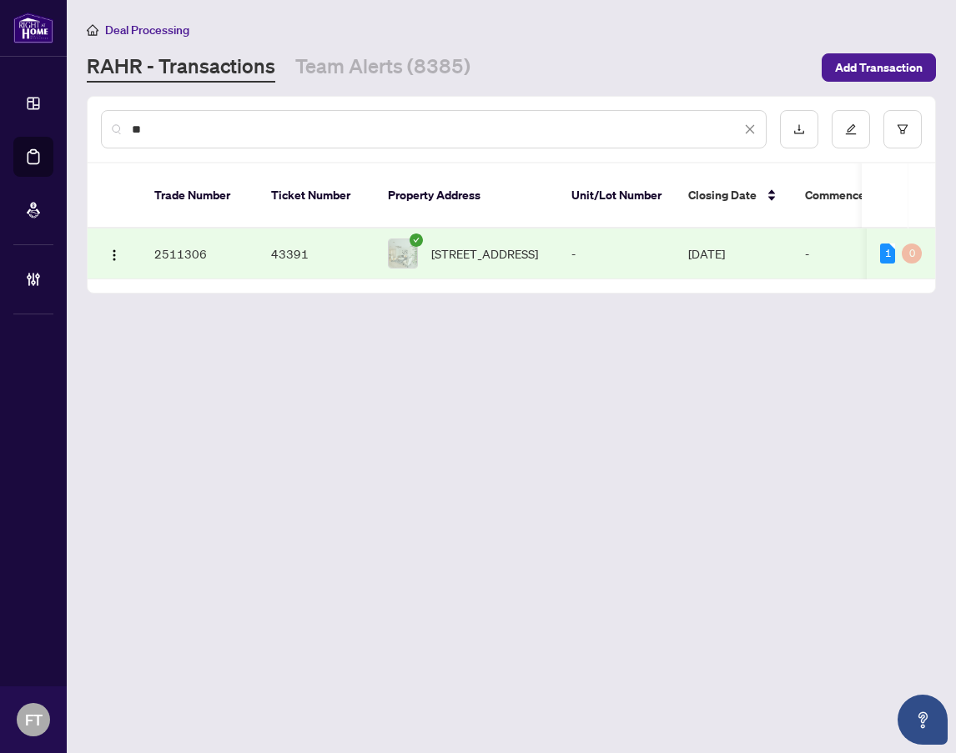
type input "*"
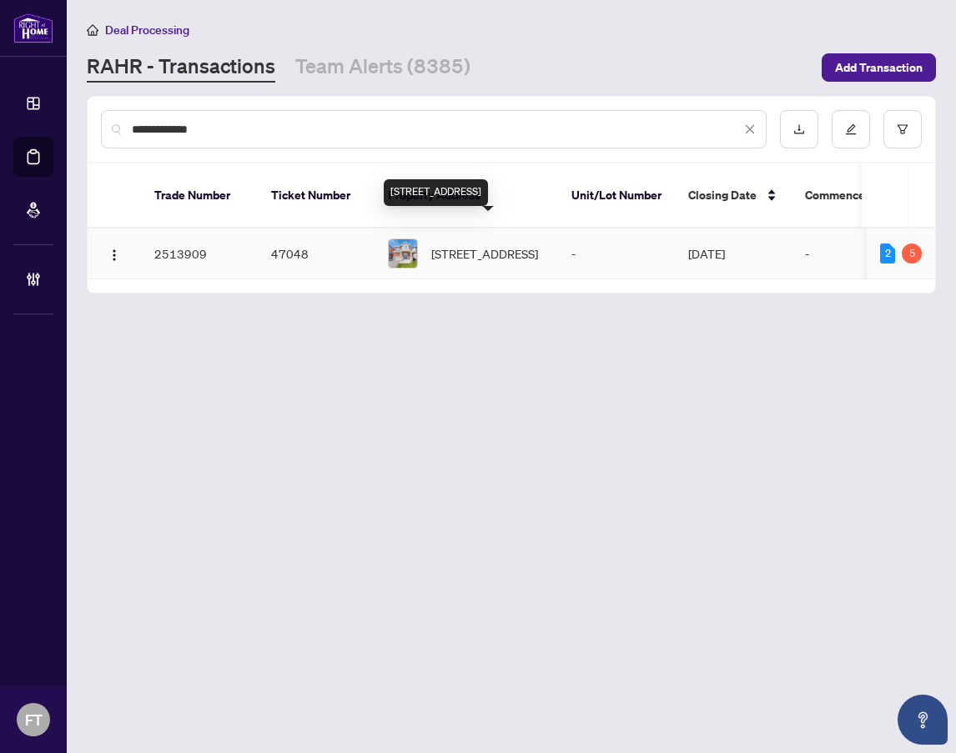
click at [531, 244] on span "1404 Sycamore Gdns, Milton, Ontario L9T 1R3, Canada" at bounding box center [484, 253] width 107 height 18
drag, startPoint x: 240, startPoint y: 136, endPoint x: 118, endPoint y: 129, distance: 122.0
click at [121, 132] on div "**********" at bounding box center [434, 129] width 666 height 38
type input "**********"
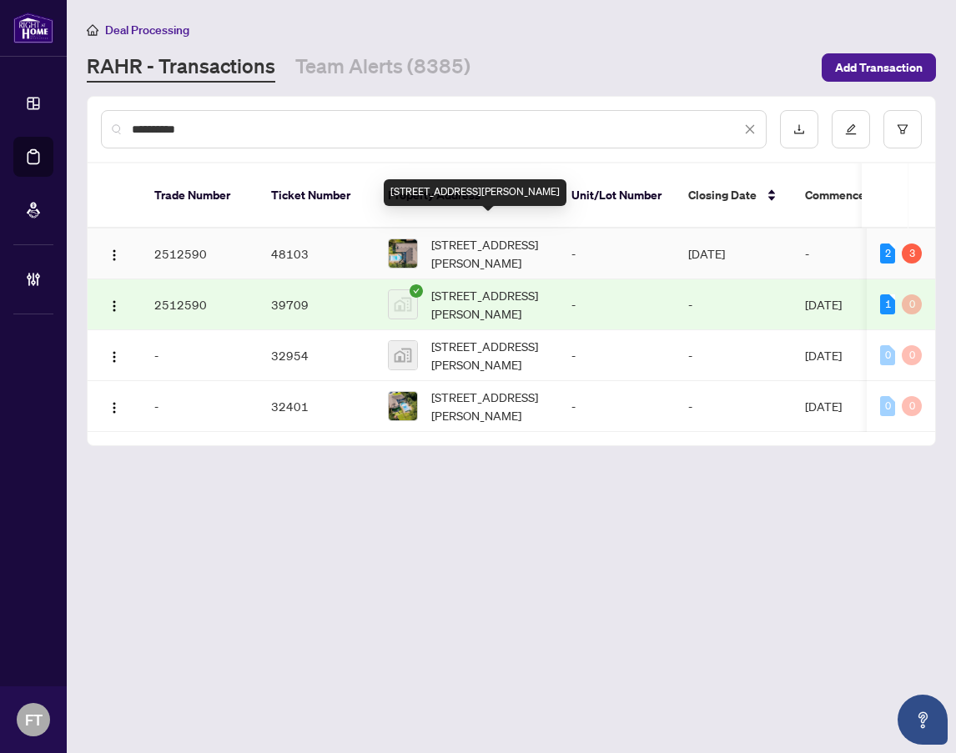
click at [467, 235] on span "594 Gordon Ave, London South, Ontario N6J 2W2, Canada" at bounding box center [487, 253] width 113 height 37
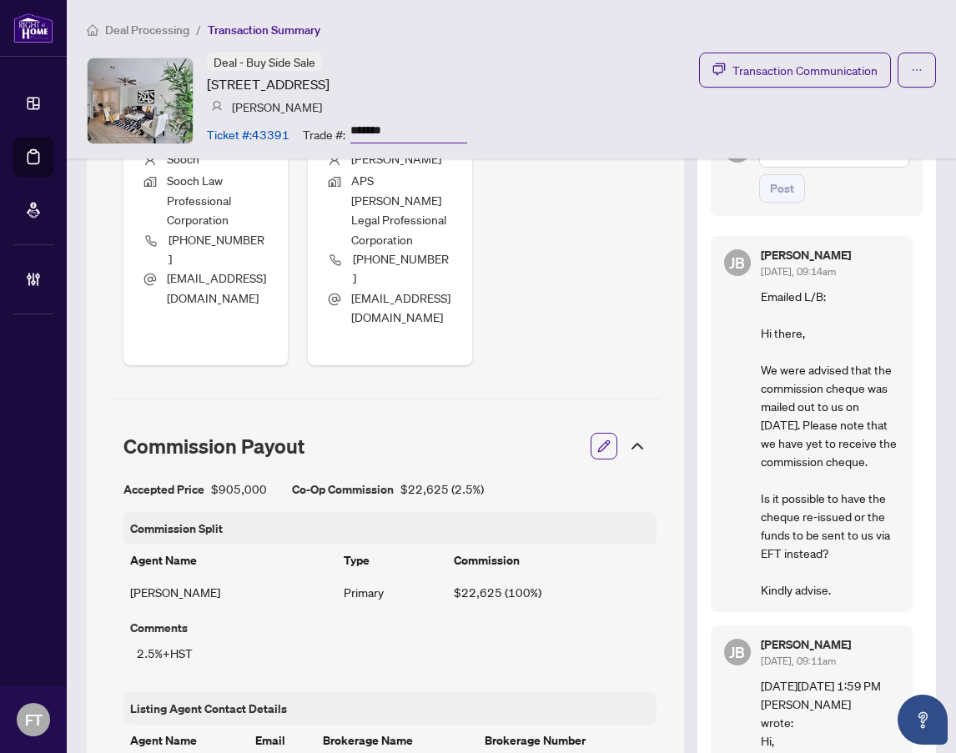
scroll to position [799, 0]
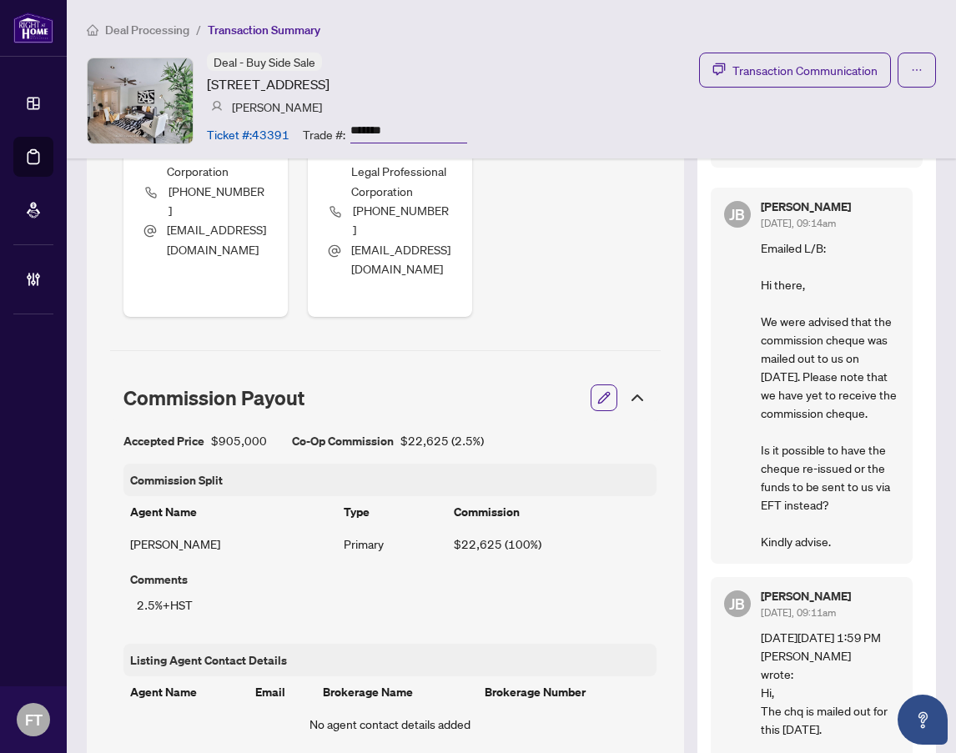
click at [602, 119] on div "Deal - Buy Side Sale [STREET_ADDRESS] [PERSON_NAME] Ticket #: 43391 Trade #: **…" at bounding box center [511, 101] width 849 height 96
click at [782, 70] on span "Transaction Communication" at bounding box center [805, 70] width 145 height 19
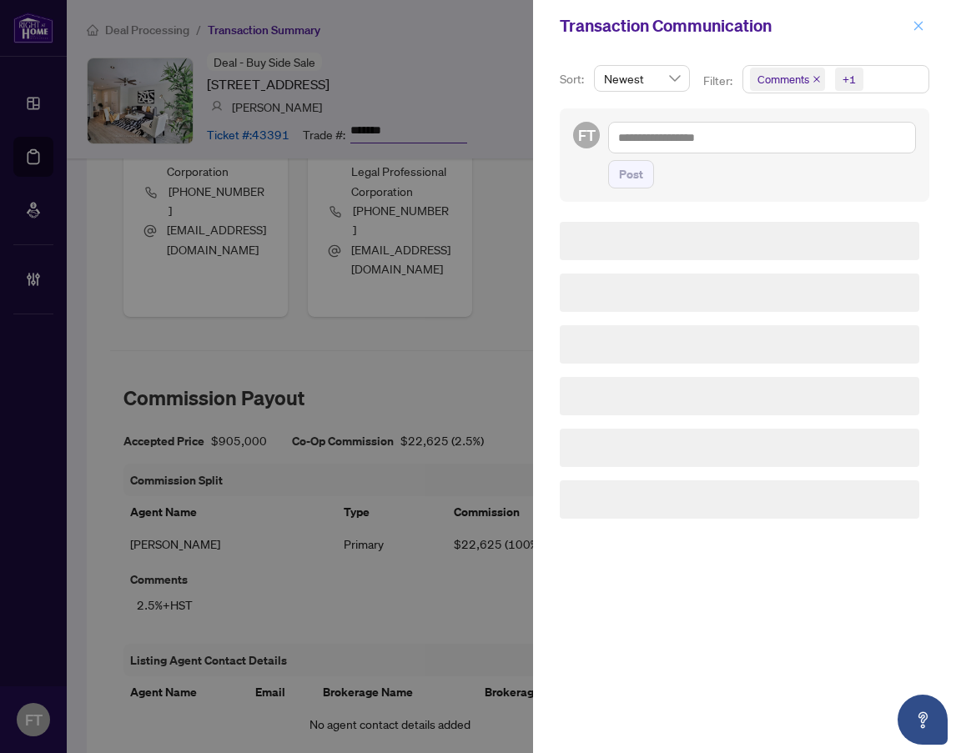
click at [925, 28] on button "button" at bounding box center [919, 26] width 22 height 20
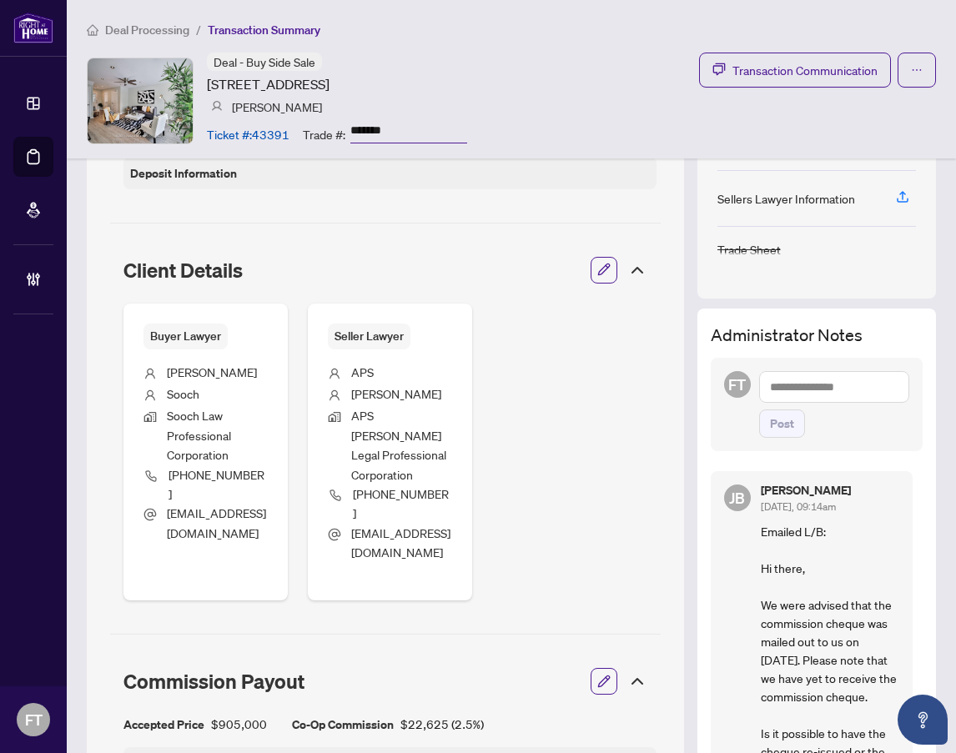
scroll to position [382, 0]
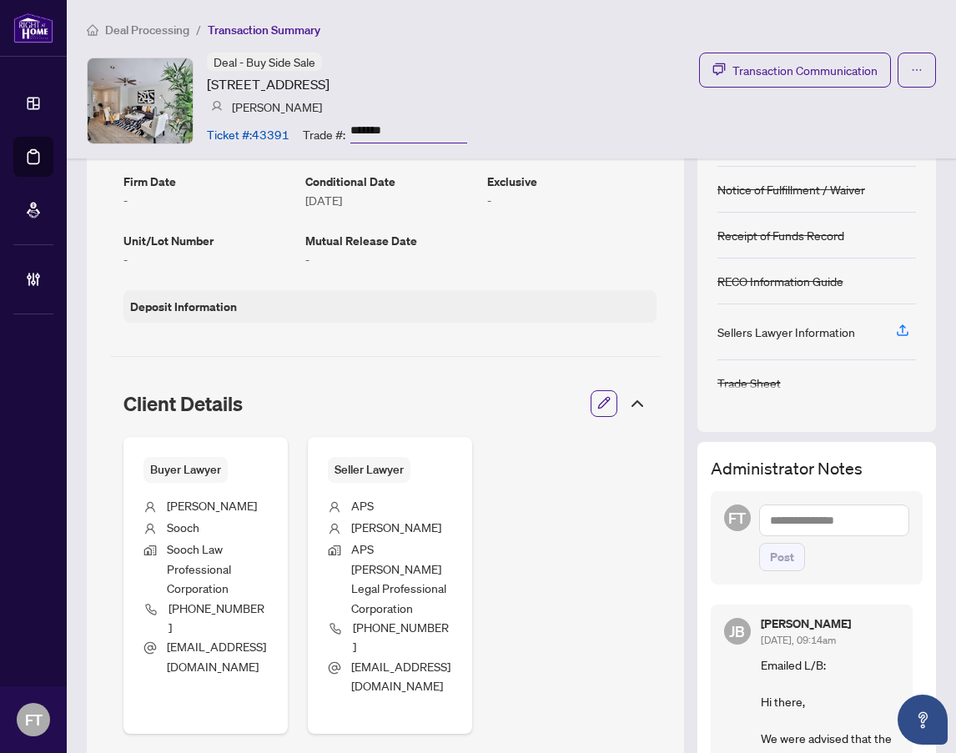
click at [637, 89] on div "Deal - Buy Side Sale [STREET_ADDRESS] [PERSON_NAME] Ticket #: 43391 Trade #: **…" at bounding box center [511, 101] width 849 height 96
click at [800, 519] on textarea at bounding box center [834, 521] width 151 height 32
paste textarea "**********"
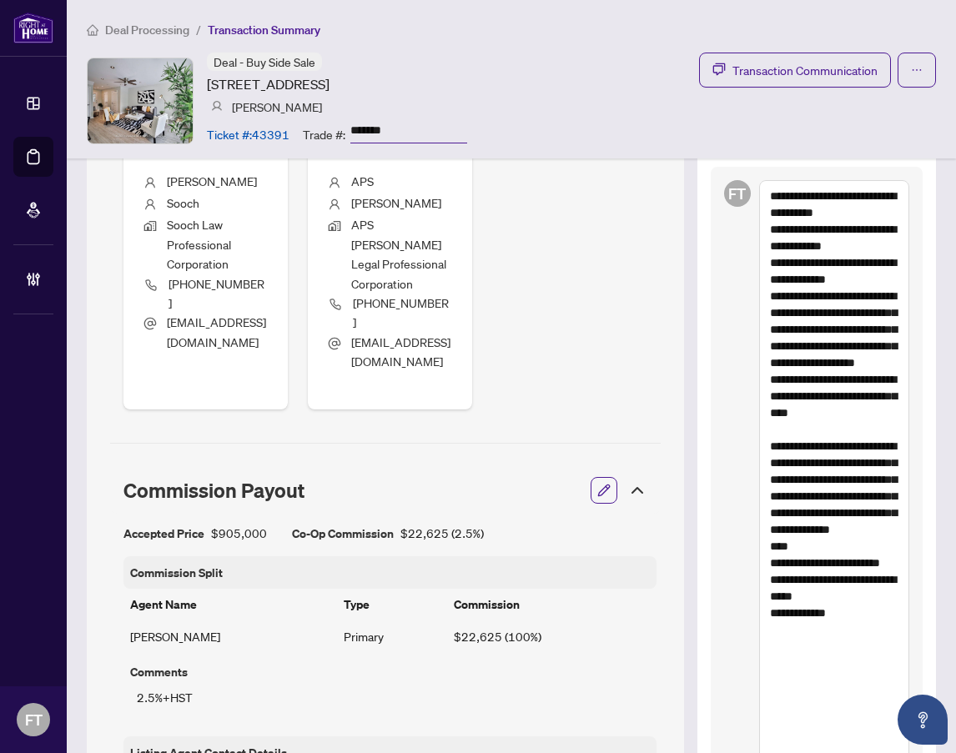
scroll to position [799, 0]
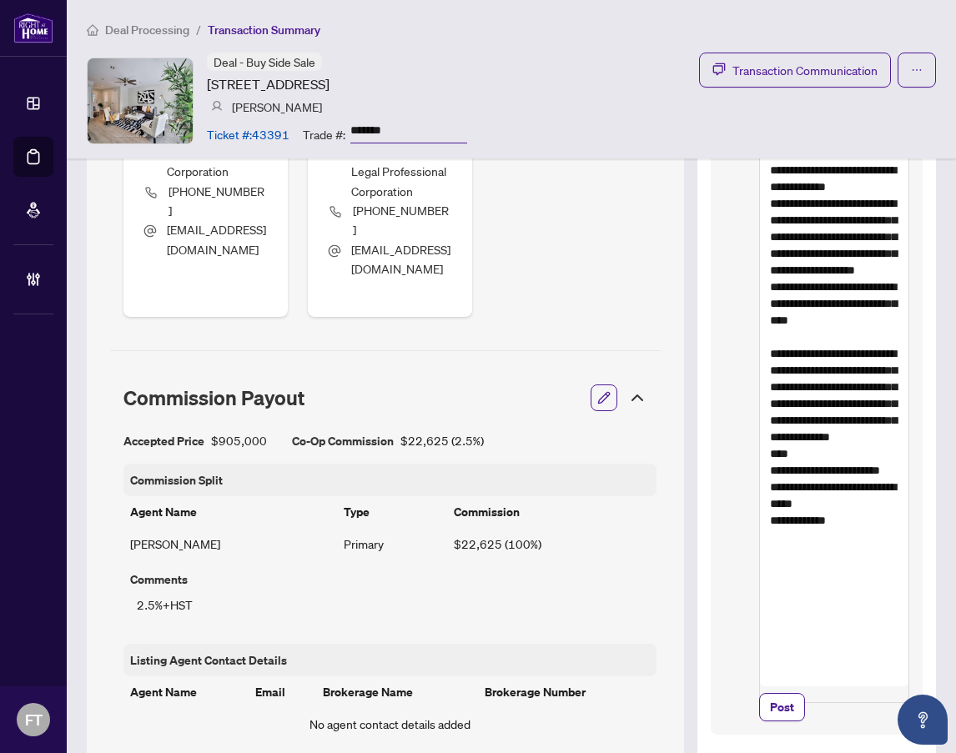
drag, startPoint x: 790, startPoint y: 567, endPoint x: 753, endPoint y: 447, distance: 125.6
click at [759, 447] on textarea "**********" at bounding box center [834, 396] width 151 height 616
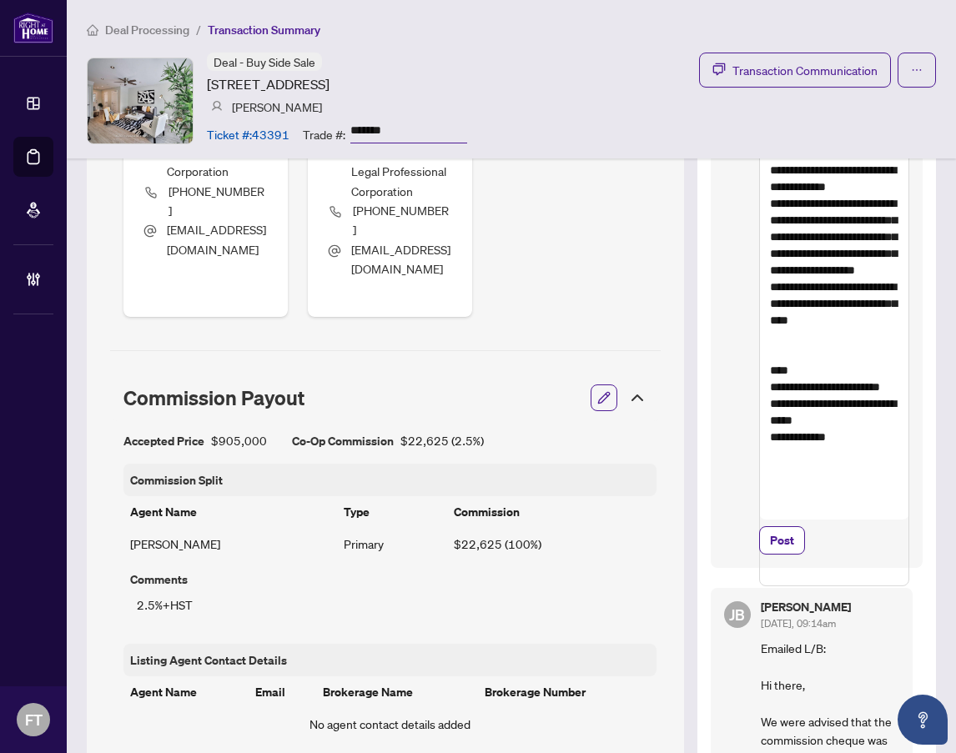
click at [849, 562] on textarea "**********" at bounding box center [834, 337] width 151 height 499
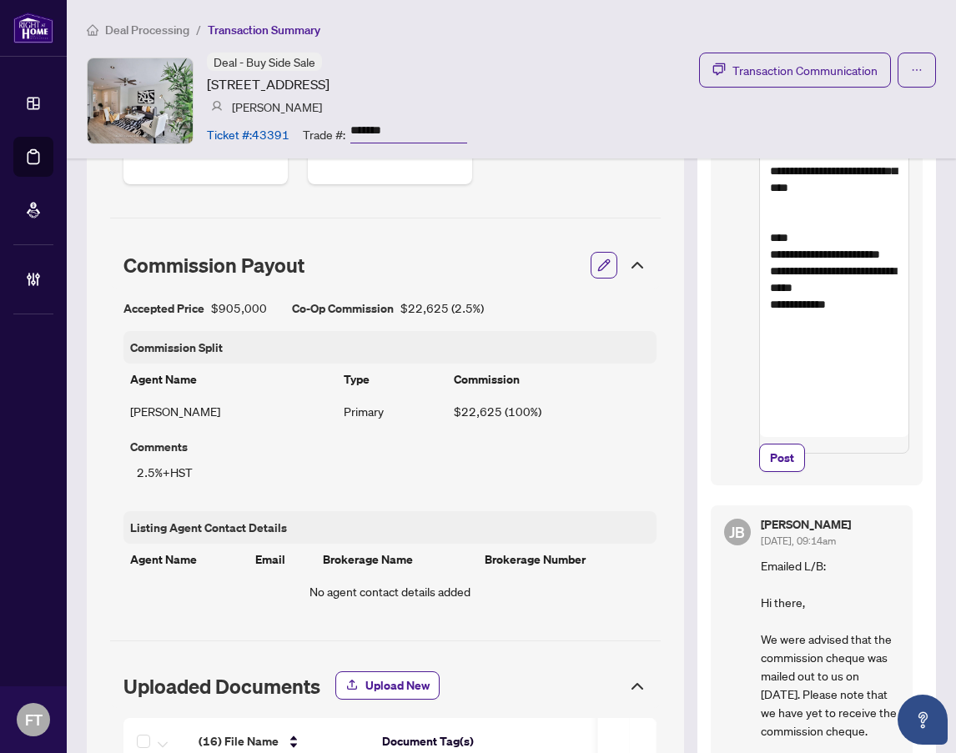
scroll to position [1050, 0]
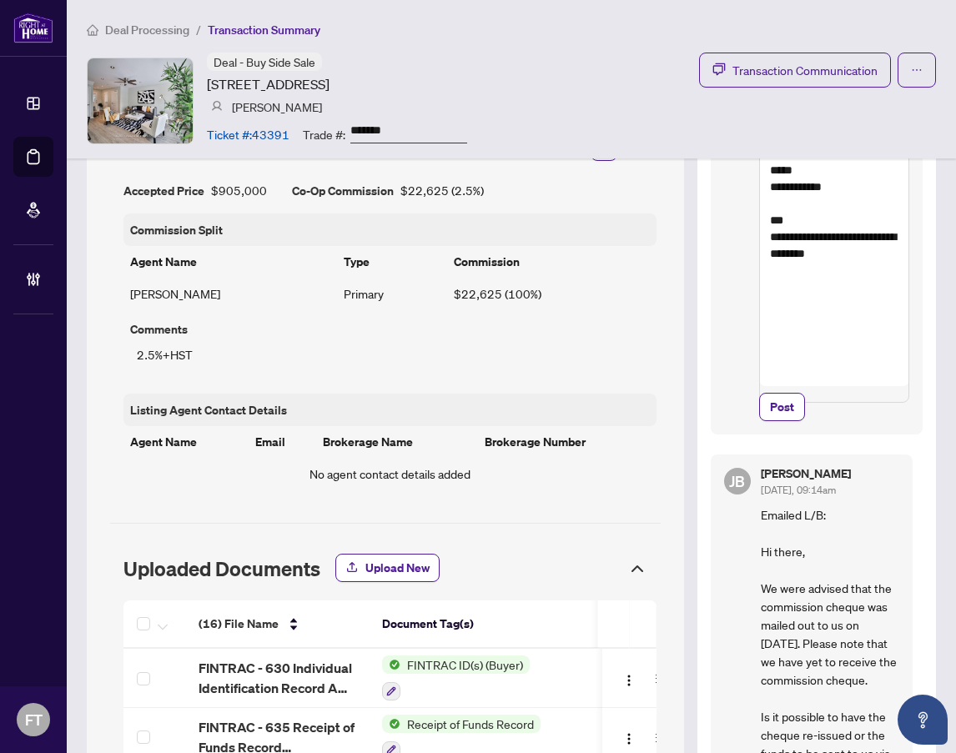
click at [609, 100] on div "Deal - Buy Side Sale 2204 Shadetree Ave, Burlington, Ontario L7L 6L2, Canada Ma…" at bounding box center [511, 101] width 849 height 96
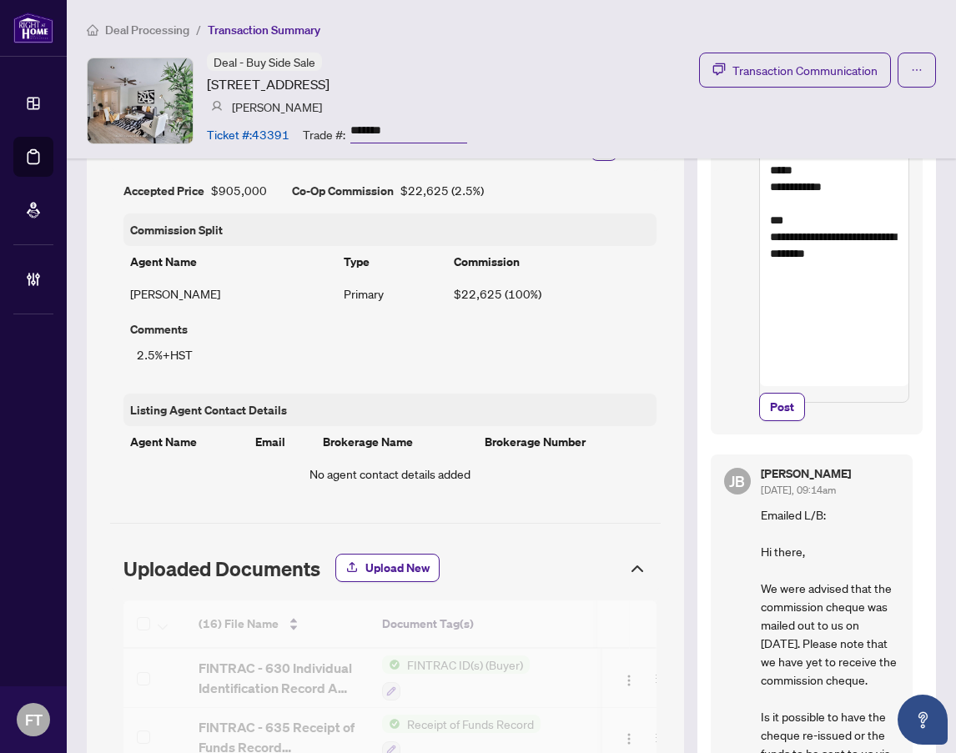
click at [788, 386] on textarea "**********" at bounding box center [834, 120] width 151 height 566
paste textarea "**********"
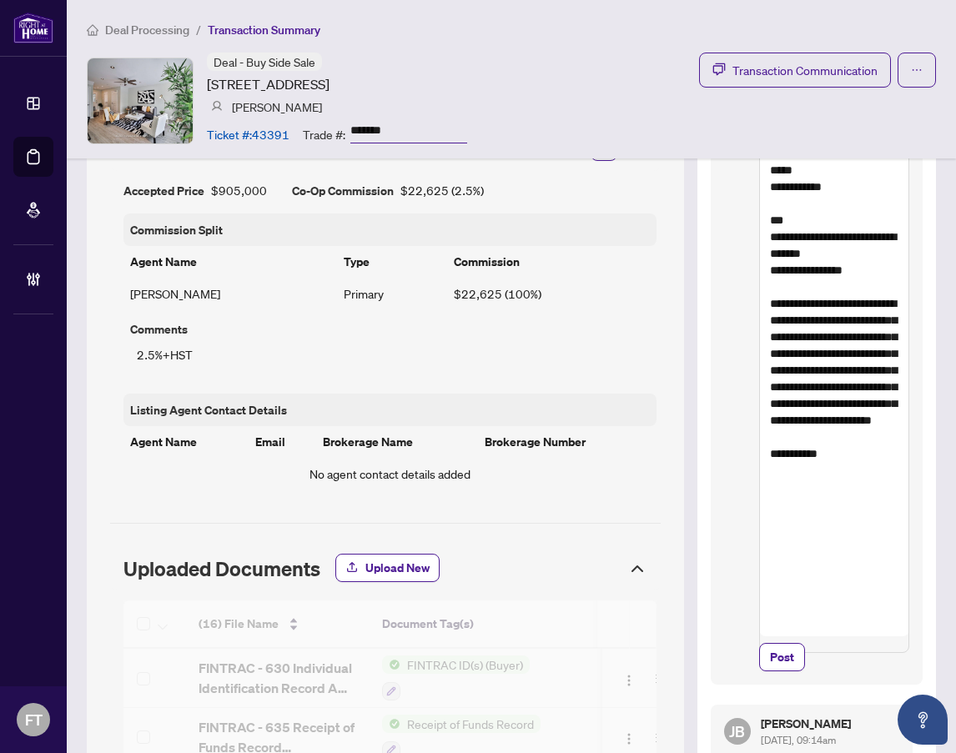
click at [824, 375] on textarea "**********" at bounding box center [834, 245] width 151 height 816
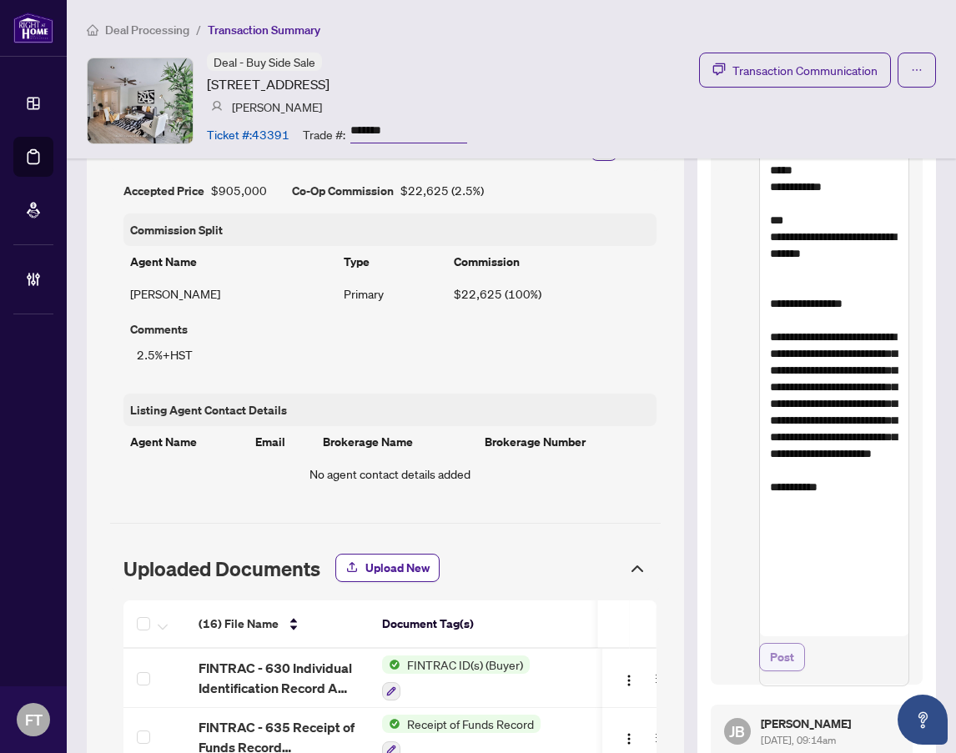
type textarea "**********"
click at [772, 671] on span "Post" at bounding box center [782, 657] width 24 height 27
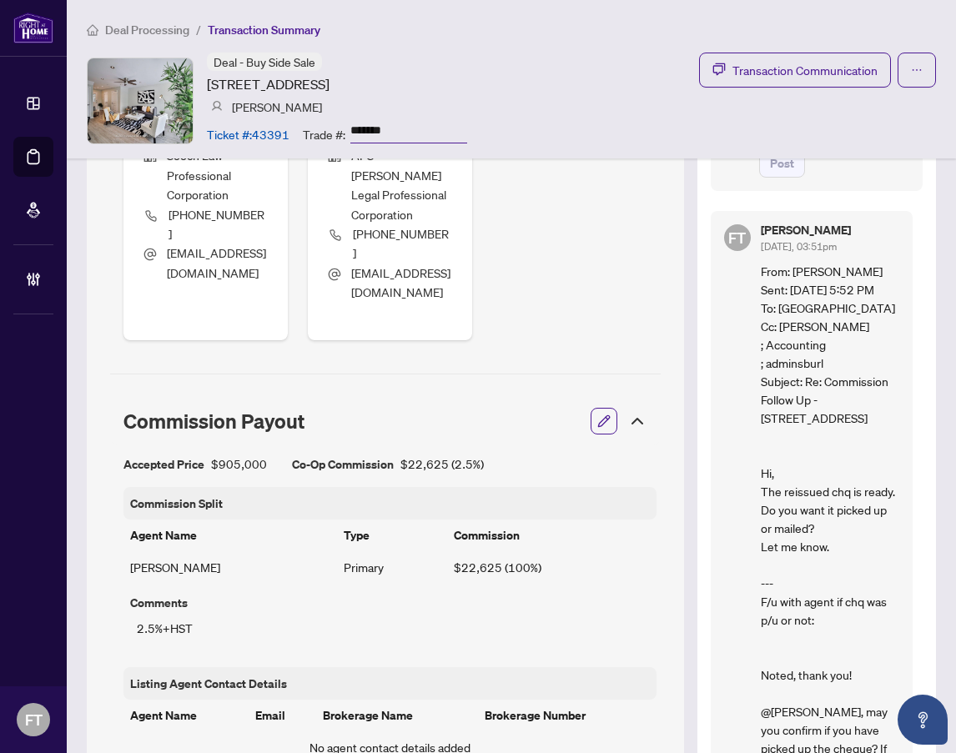
scroll to position [549, 0]
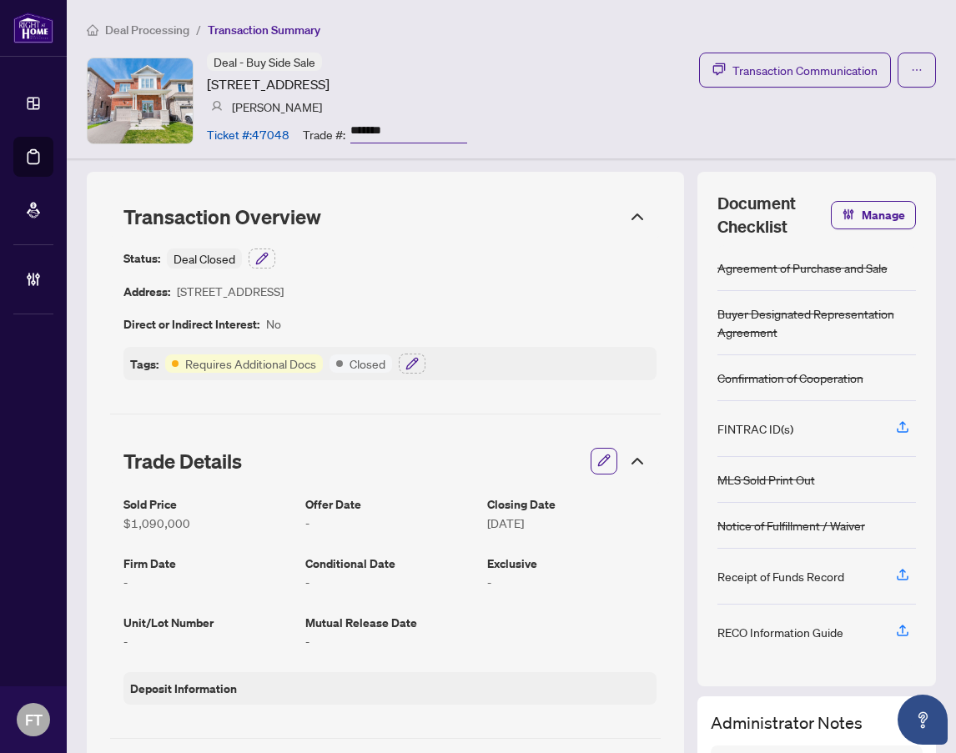
drag, startPoint x: 496, startPoint y: 39, endPoint x: 864, endPoint y: 90, distance: 371.5
click at [496, 38] on div "Deal Processing / Transaction Summary Deal - Buy Side Sale [STREET_ADDRESS] [PE…" at bounding box center [511, 79] width 889 height 159
click at [751, 66] on span "Transaction Communication" at bounding box center [805, 70] width 145 height 19
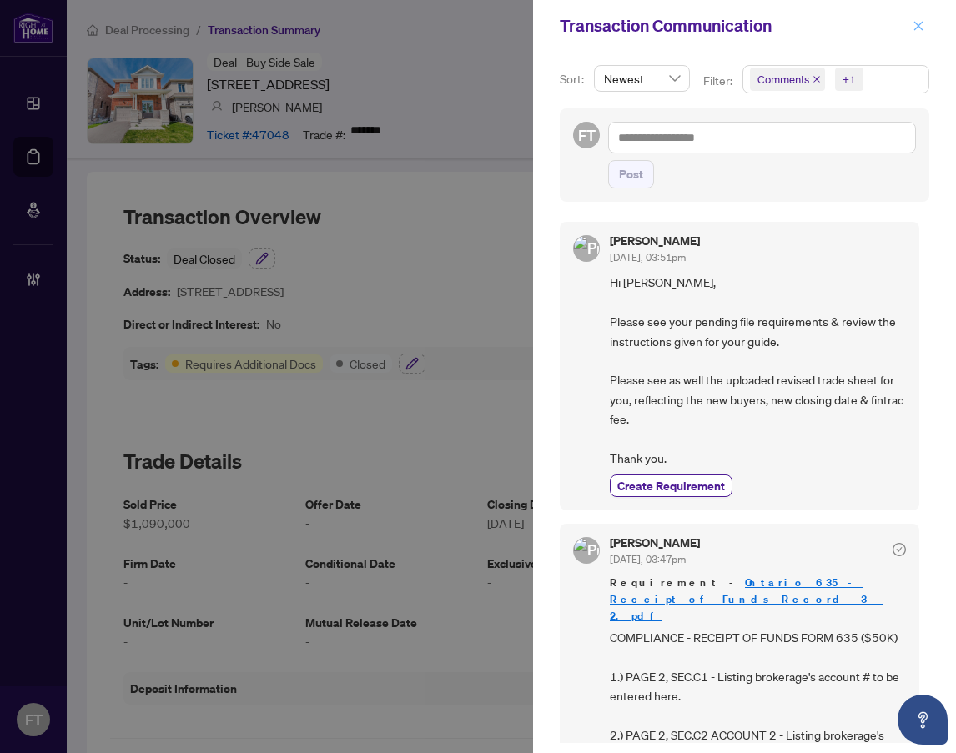
click at [927, 24] on button "button" at bounding box center [919, 26] width 22 height 20
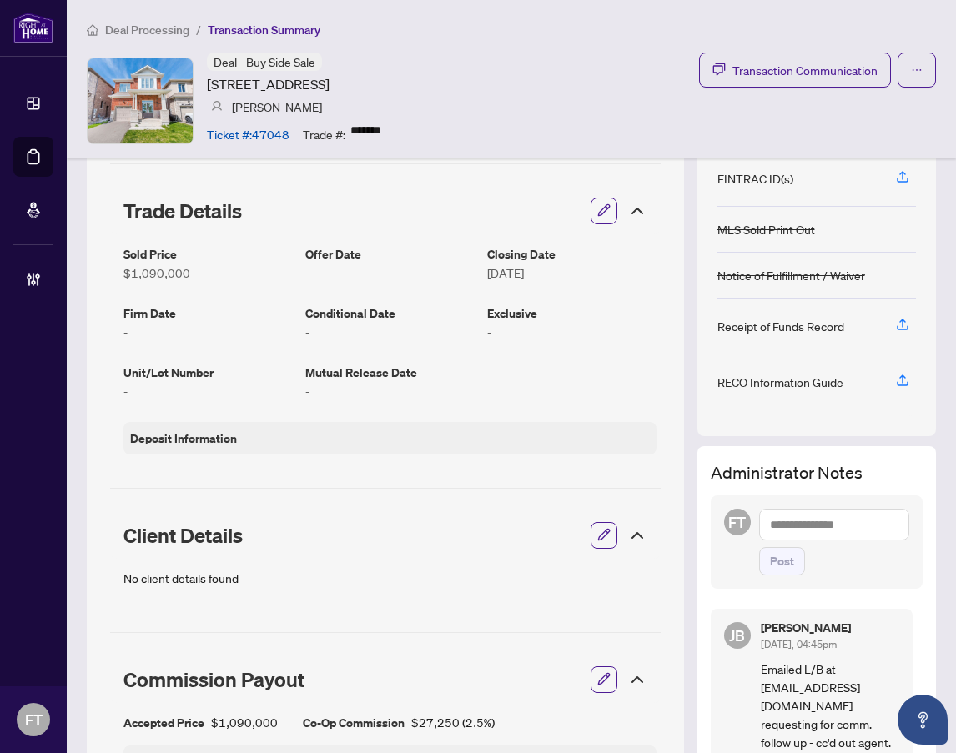
scroll to position [417, 0]
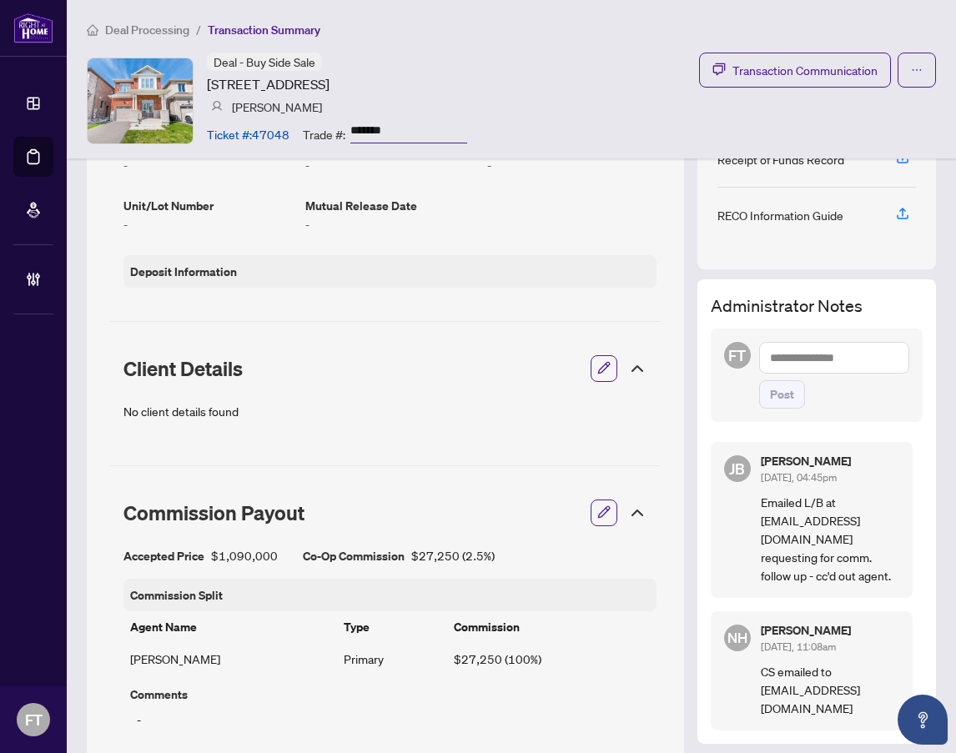
drag, startPoint x: 463, startPoint y: 43, endPoint x: 264, endPoint y: 441, distance: 445.9
click at [465, 43] on div "Deal Processing / Transaction Summary Deal - Buy Side Sale 1404 Sycamore Gdns, …" at bounding box center [511, 79] width 889 height 159
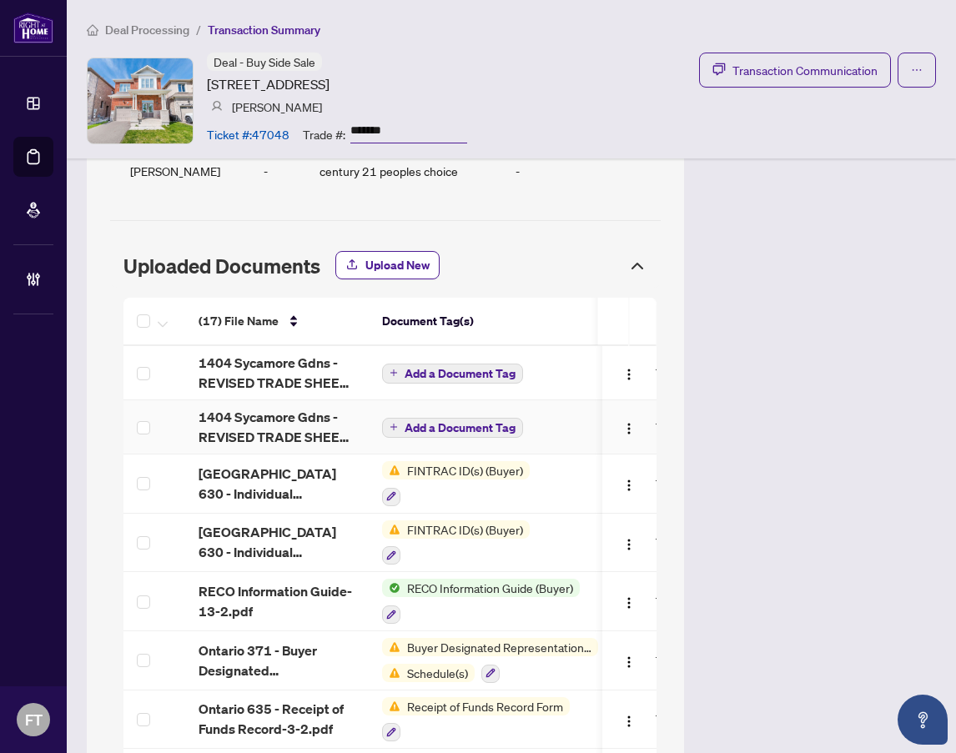
scroll to position [1085, 0]
drag, startPoint x: 130, startPoint y: 23, endPoint x: 237, endPoint y: 129, distance: 150.4
click at [130, 23] on span "Deal Processing" at bounding box center [147, 30] width 84 height 15
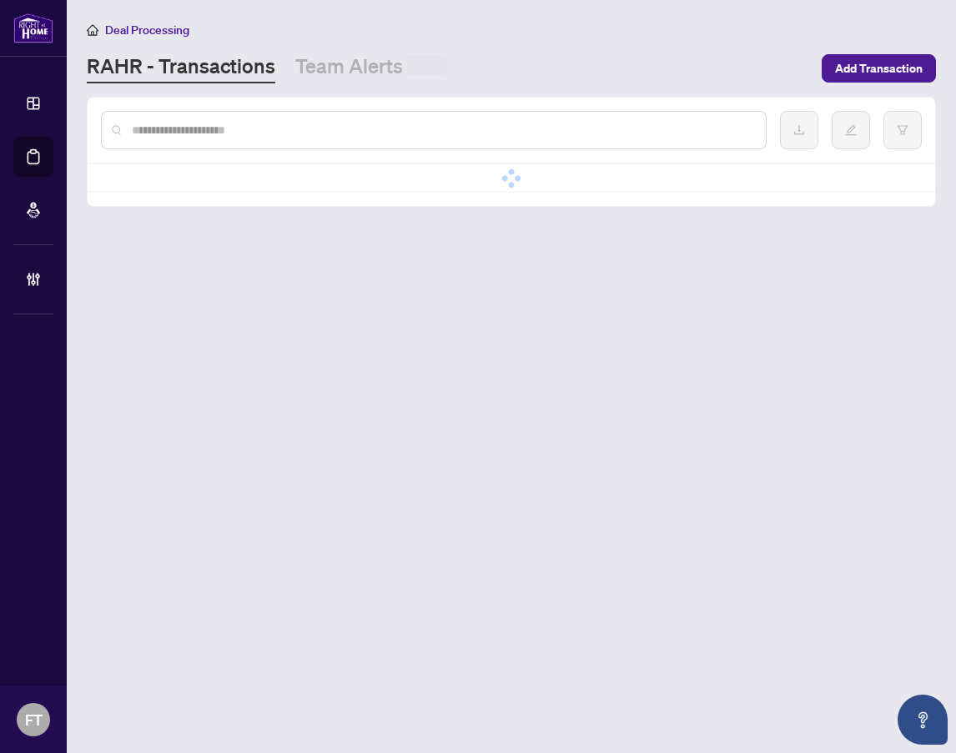
click at [231, 108] on div at bounding box center [512, 130] width 848 height 65
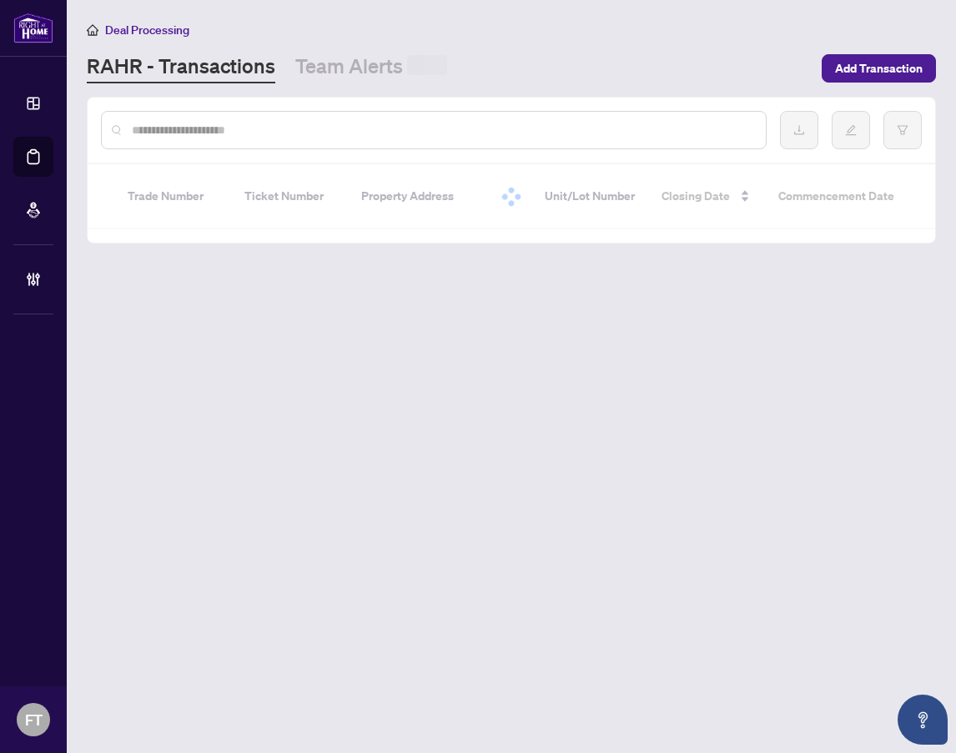
click at [216, 128] on input "text" at bounding box center [442, 130] width 621 height 18
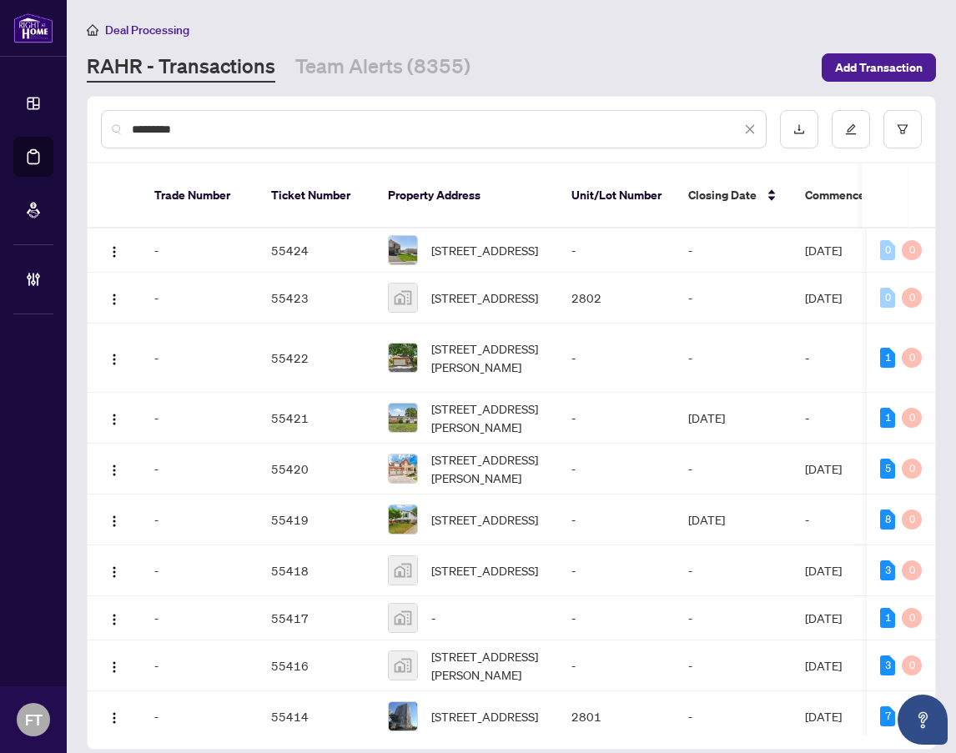
type input "*********"
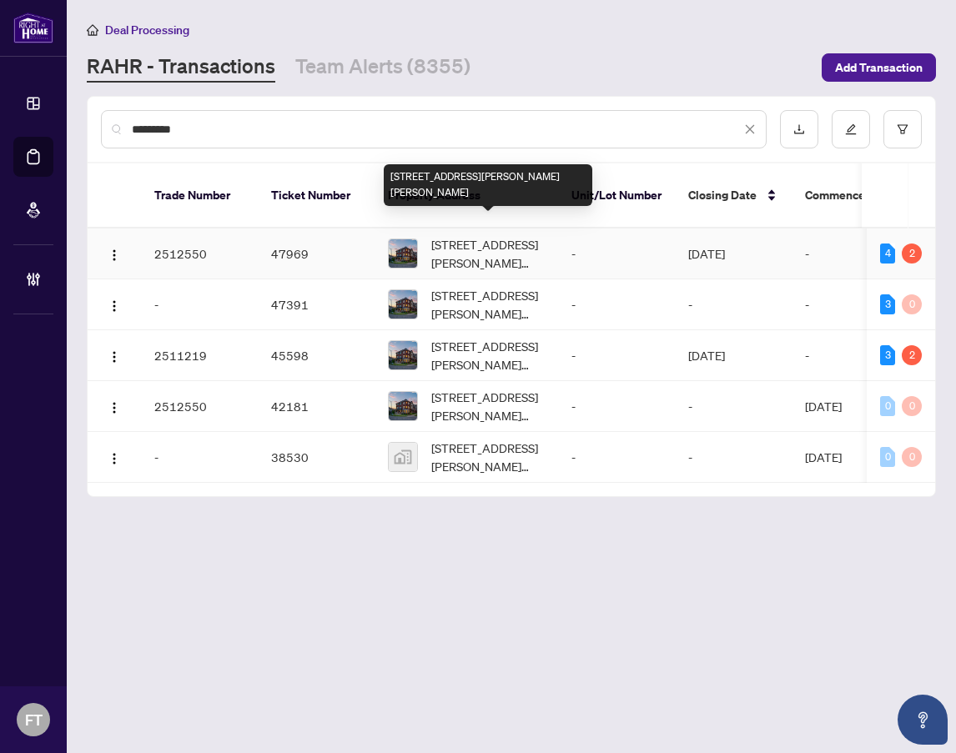
click at [473, 235] on span "664 Scott Blvd, Milton, Ontario L9T 0P3, Canada" at bounding box center [487, 253] width 113 height 37
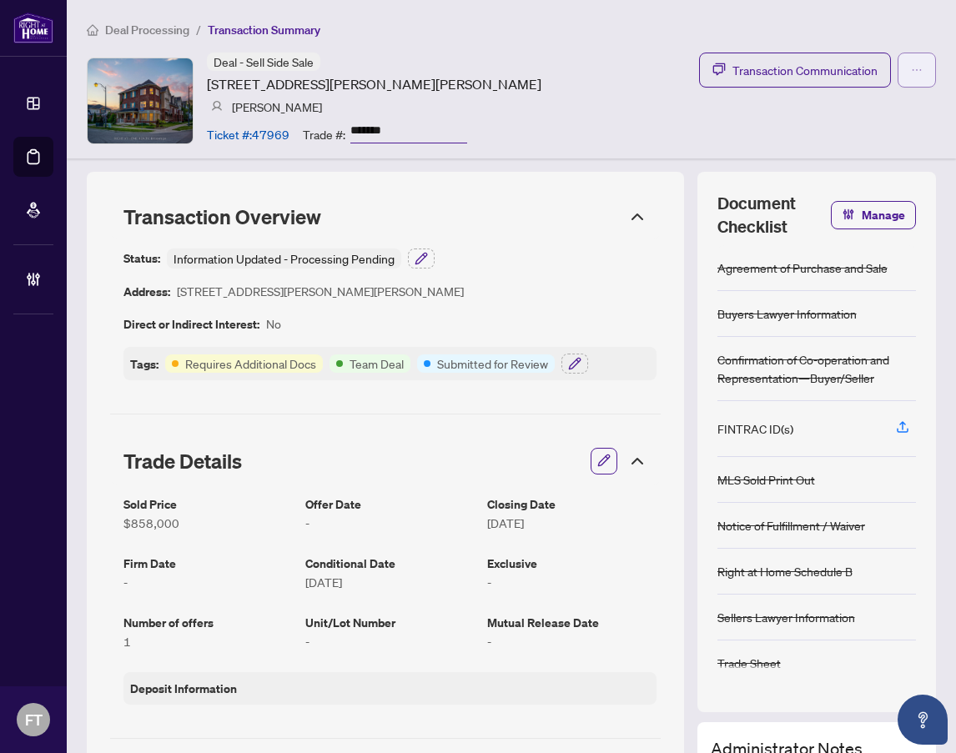
click at [898, 63] on button "button" at bounding box center [917, 70] width 38 height 35
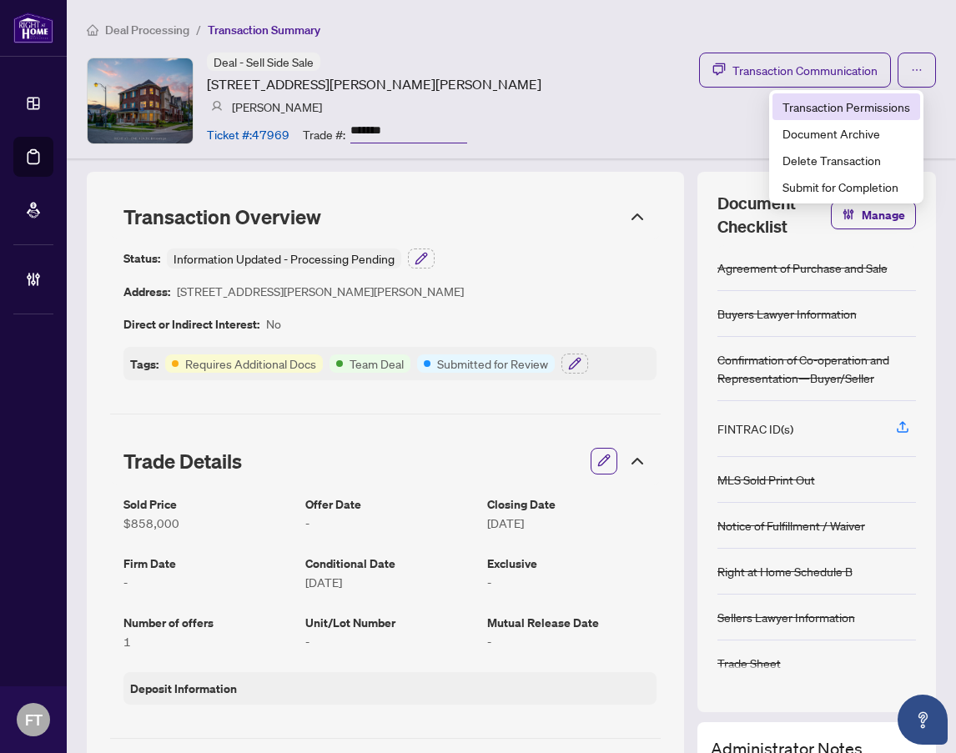
click at [835, 106] on span "Transaction Permissions" at bounding box center [847, 107] width 128 height 18
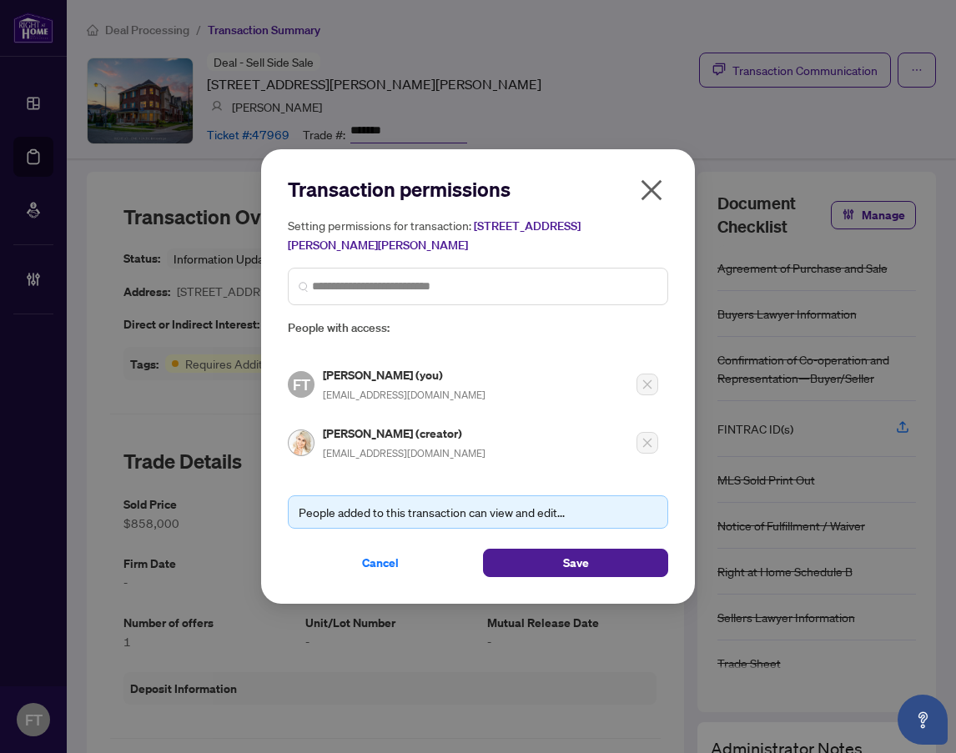
click at [343, 456] on span "[EMAIL_ADDRESS][DOMAIN_NAME]" at bounding box center [404, 453] width 163 height 13
click at [343, 456] on span "info@monicaelkho.com" at bounding box center [404, 453] width 163 height 13
copy div "info@monicaelkho.com"
drag, startPoint x: 367, startPoint y: 558, endPoint x: 665, endPoint y: 192, distance: 472.1
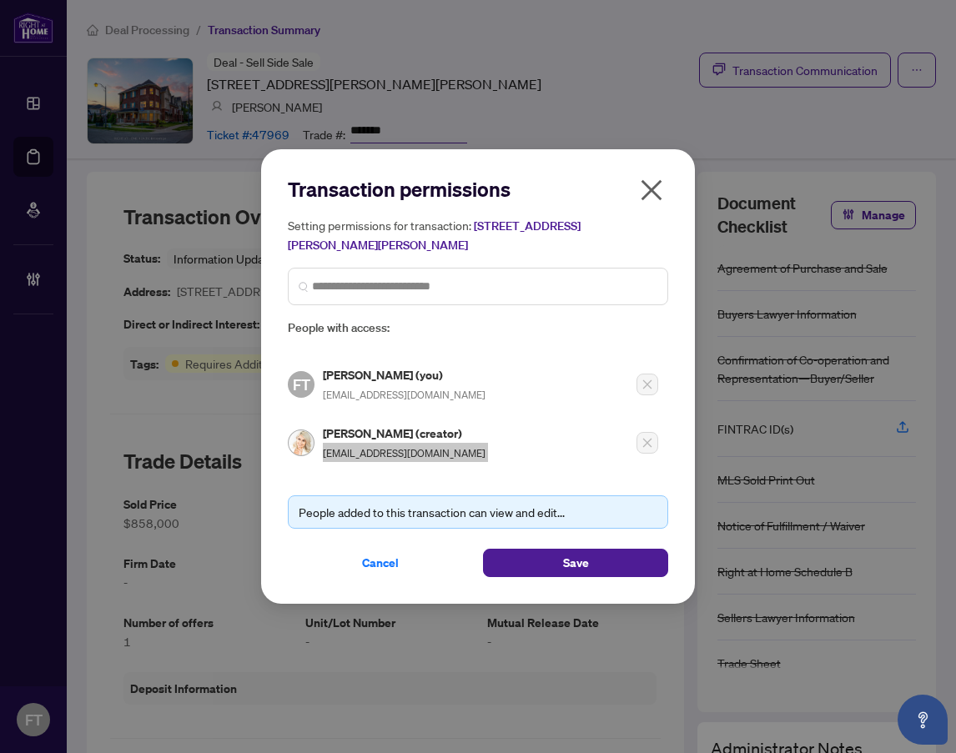
click at [367, 558] on span "Cancel" at bounding box center [380, 563] width 37 height 27
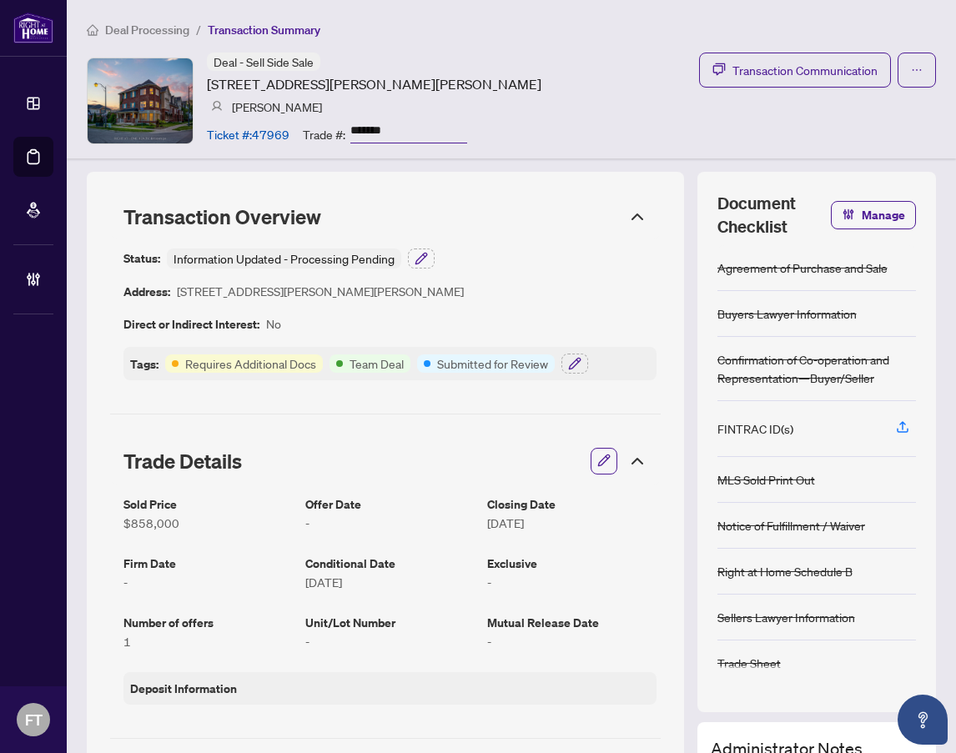
click at [140, 36] on span "Deal Processing" at bounding box center [147, 30] width 84 height 15
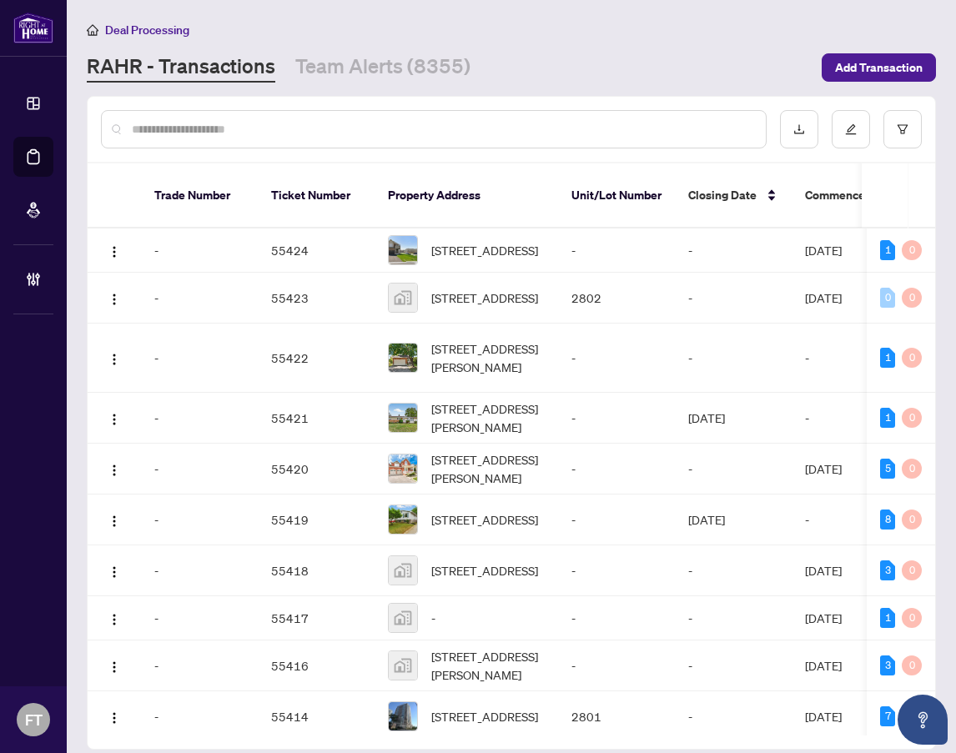
click at [345, 131] on input "text" at bounding box center [442, 129] width 621 height 18
click at [345, 132] on input "text" at bounding box center [442, 129] width 621 height 18
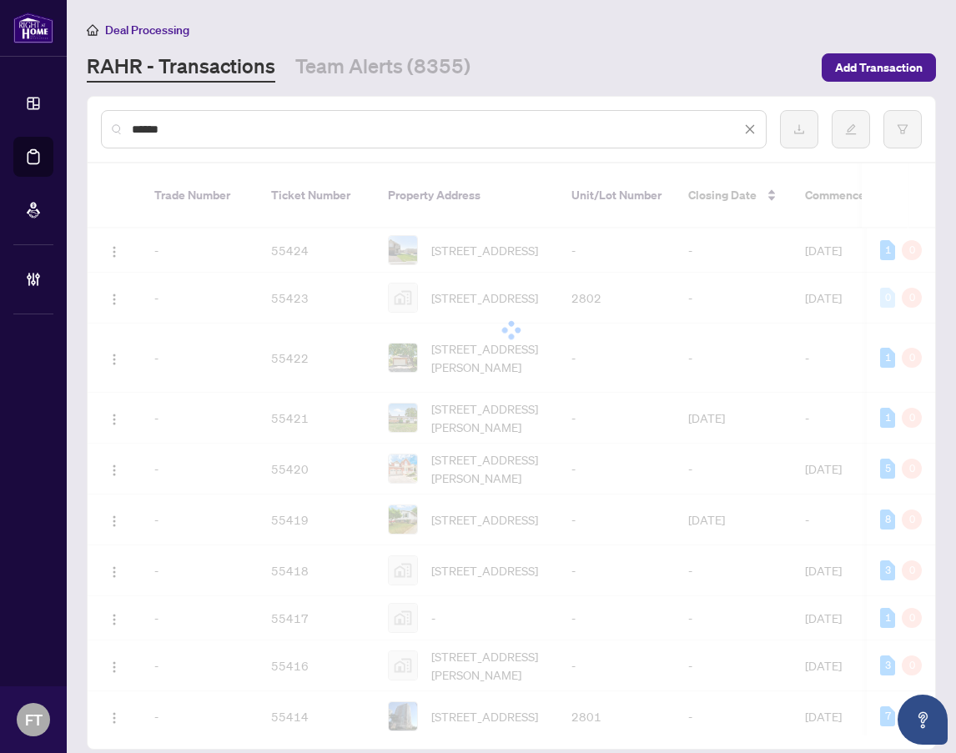
click at [345, 132] on input "*****" at bounding box center [436, 129] width 609 height 18
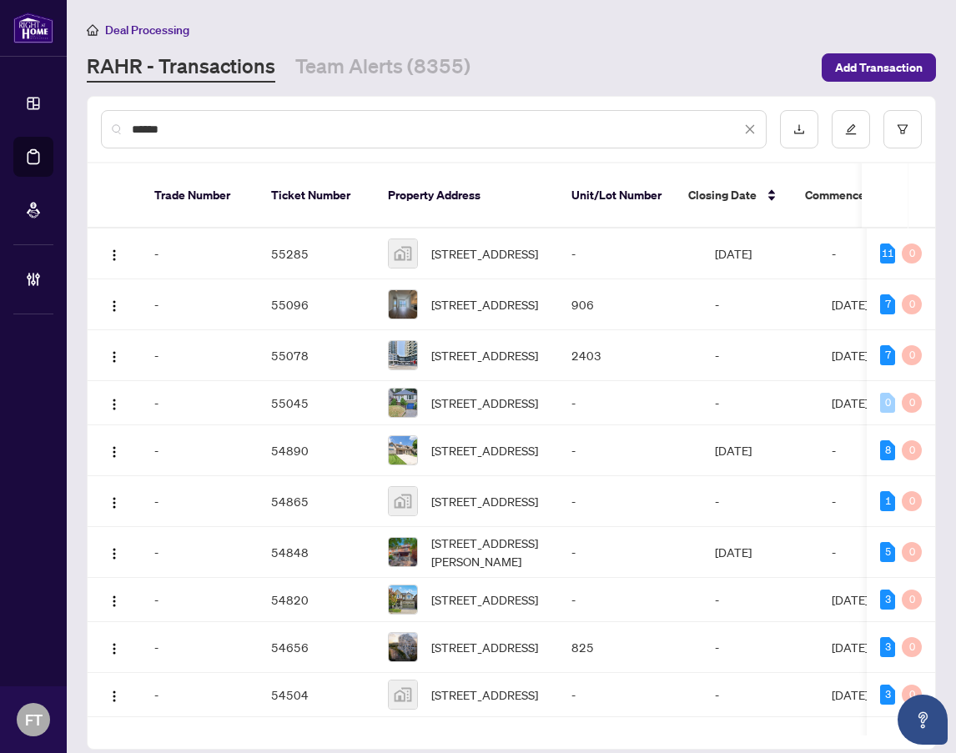
click at [345, 132] on input "*****" at bounding box center [436, 129] width 609 height 18
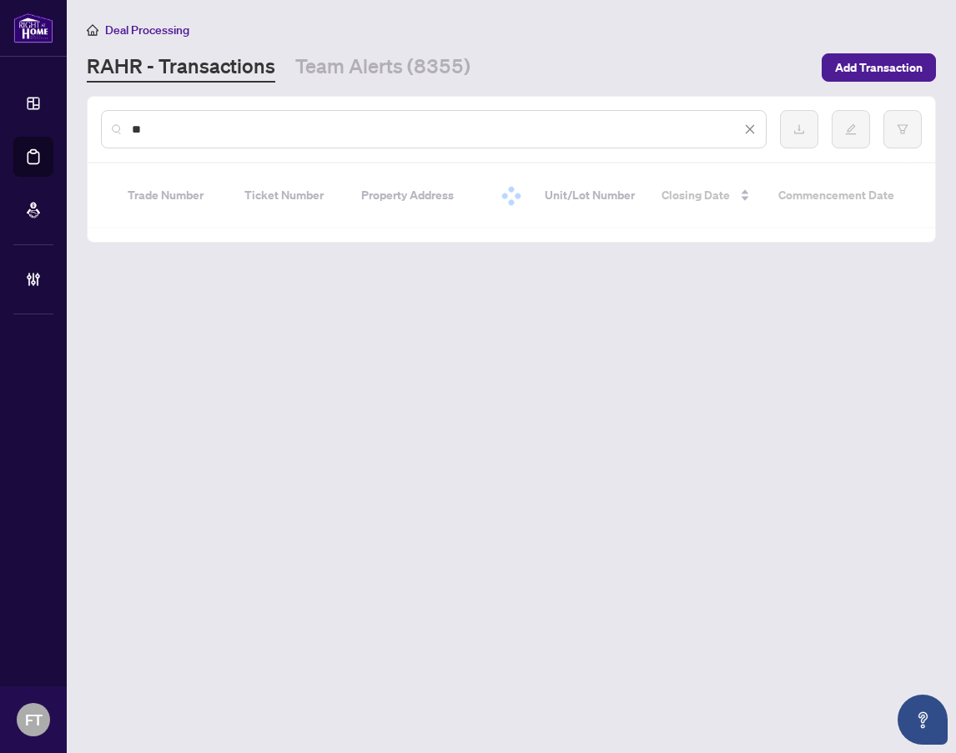
type input "*"
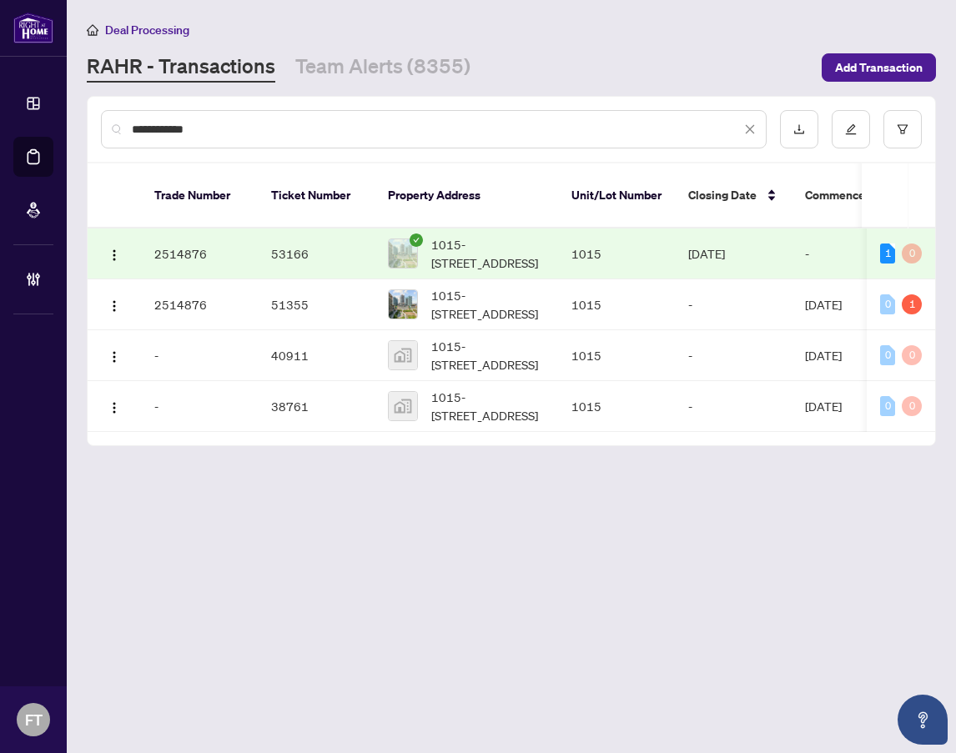
type input "**********"
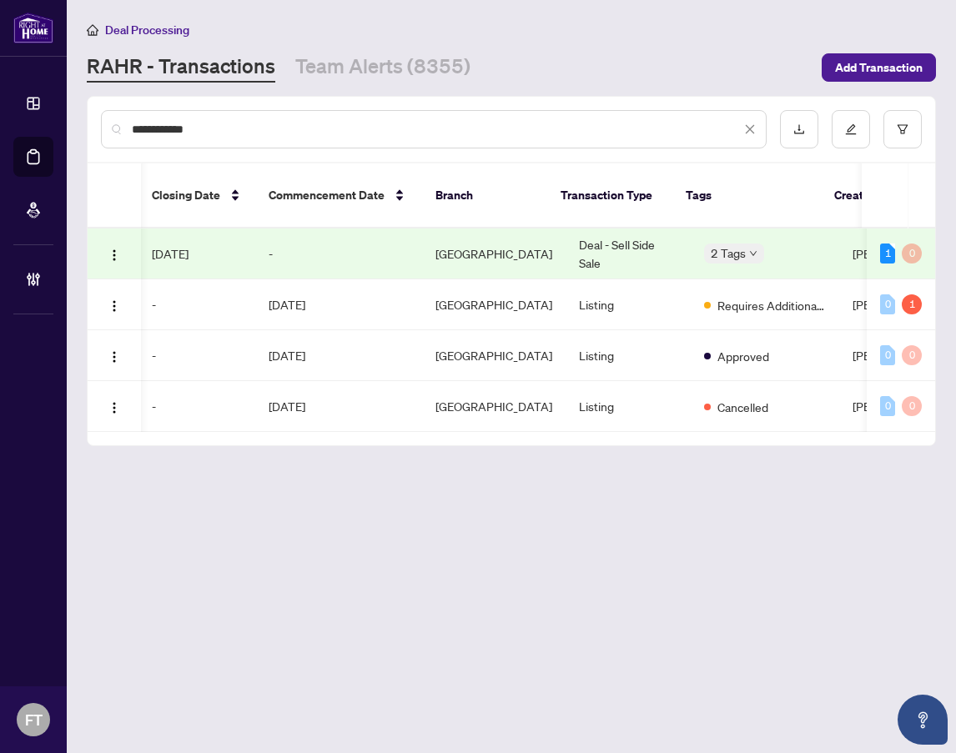
scroll to position [0, 632]
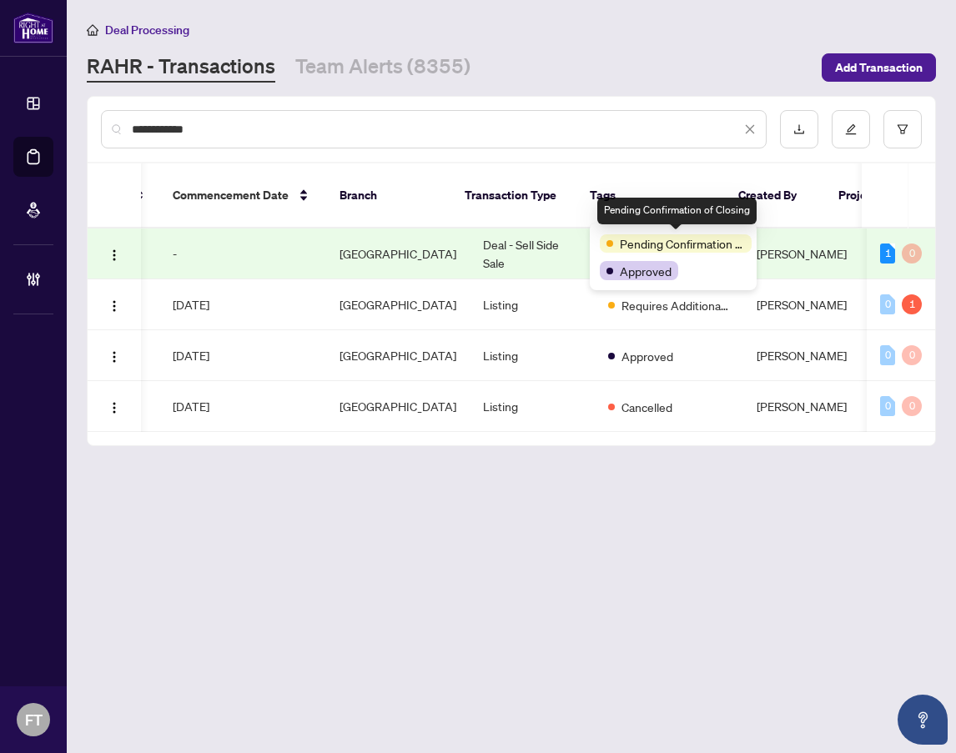
click at [514, 238] on td "Deal - Sell Side Sale" at bounding box center [532, 254] width 125 height 51
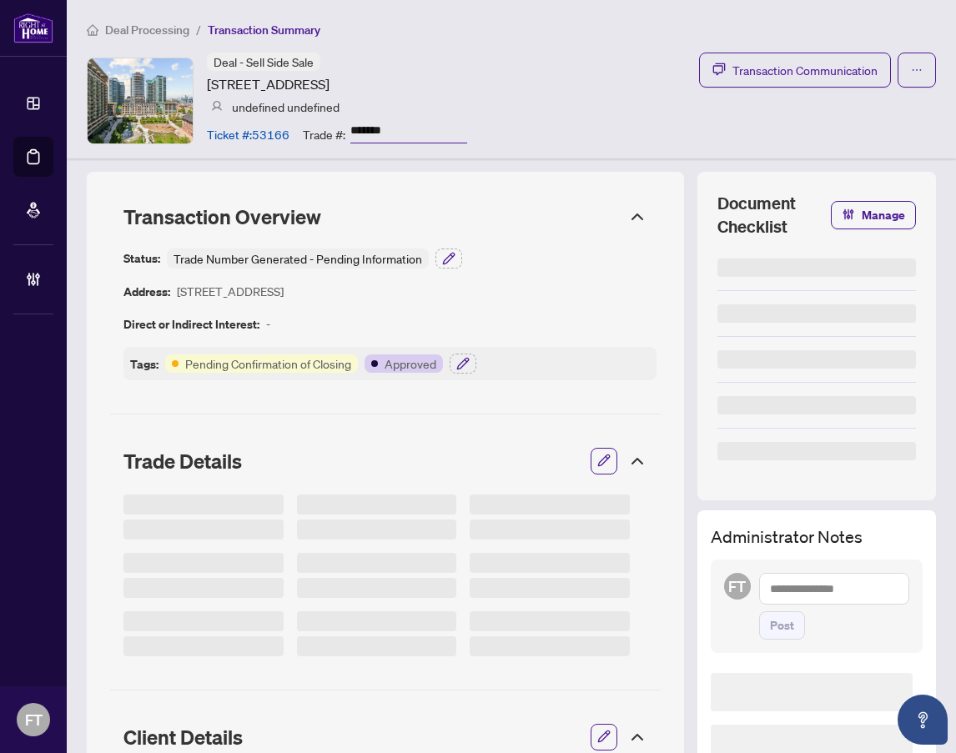
click at [540, 33] on ol "Deal Processing / Transaction Summary" at bounding box center [511, 29] width 849 height 19
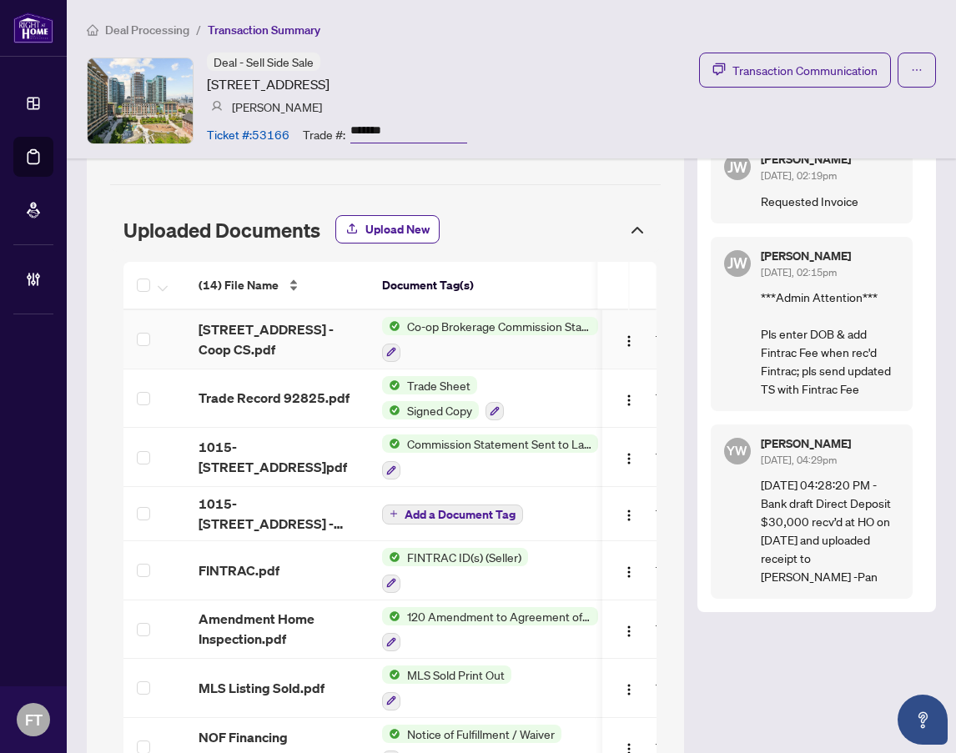
scroll to position [1461, 0]
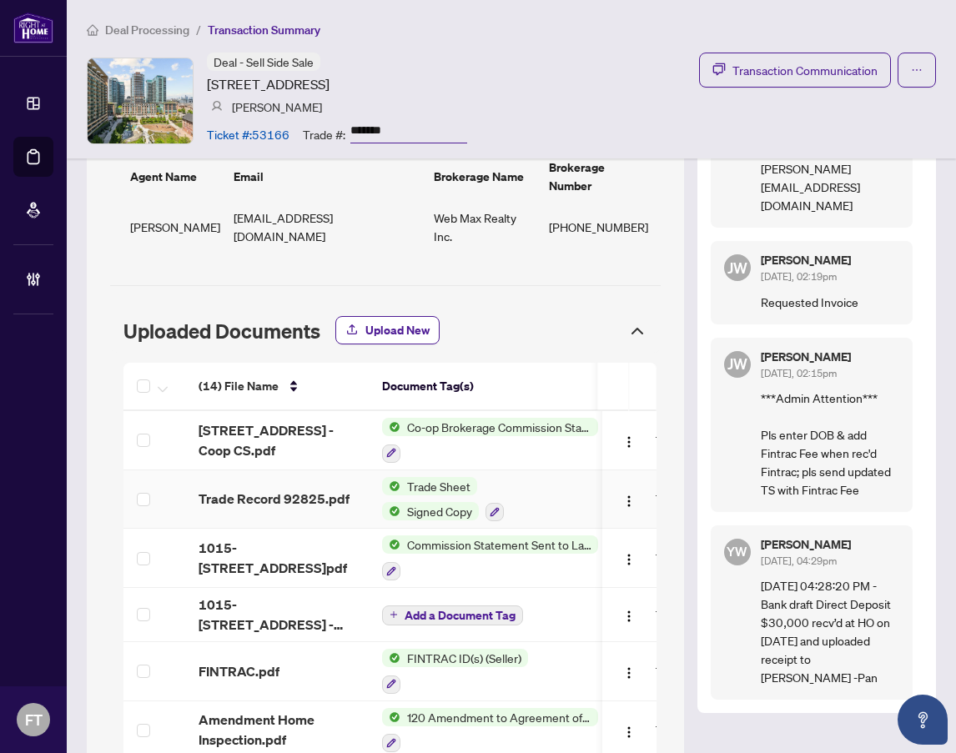
click at [269, 489] on span "Trade Record 92825.pdf" at bounding box center [274, 499] width 151 height 20
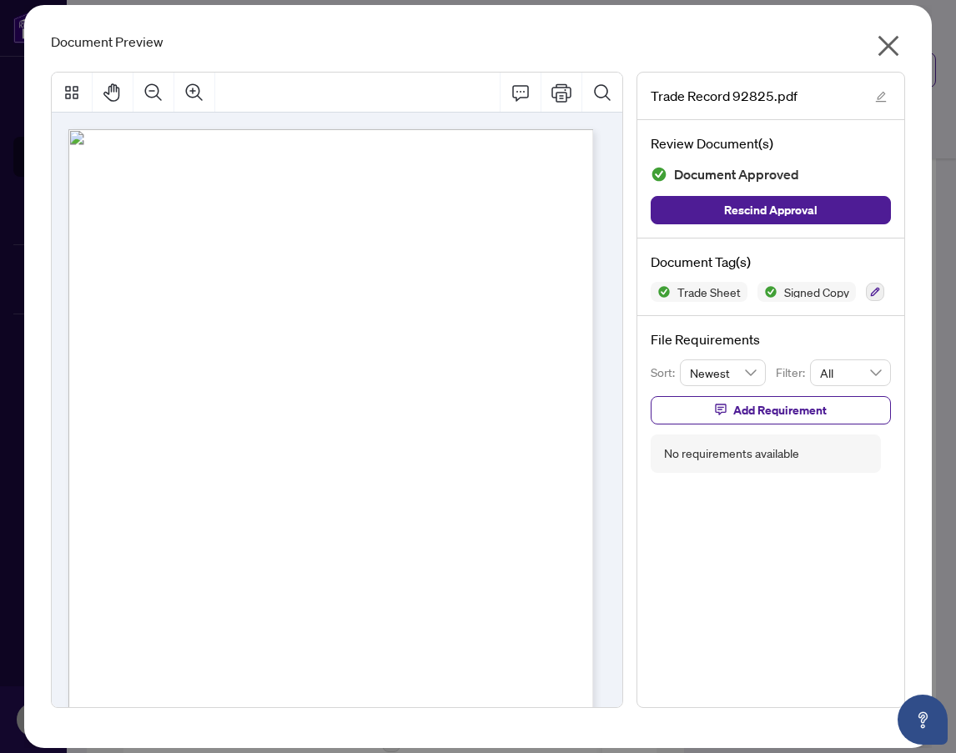
click at [456, 516] on div "Page 1" at bounding box center [338, 478] width 541 height 699
drag, startPoint x: 881, startPoint y: 53, endPoint x: 949, endPoint y: 122, distance: 96.2
click at [881, 53] on icon "close" at bounding box center [889, 46] width 21 height 21
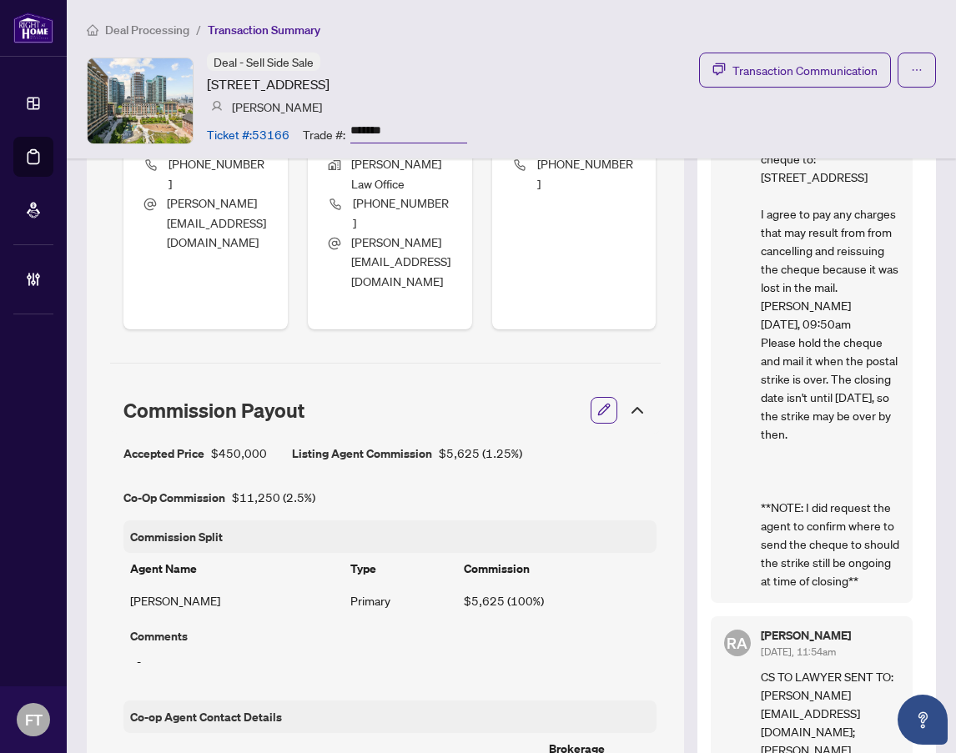
scroll to position [793, 0]
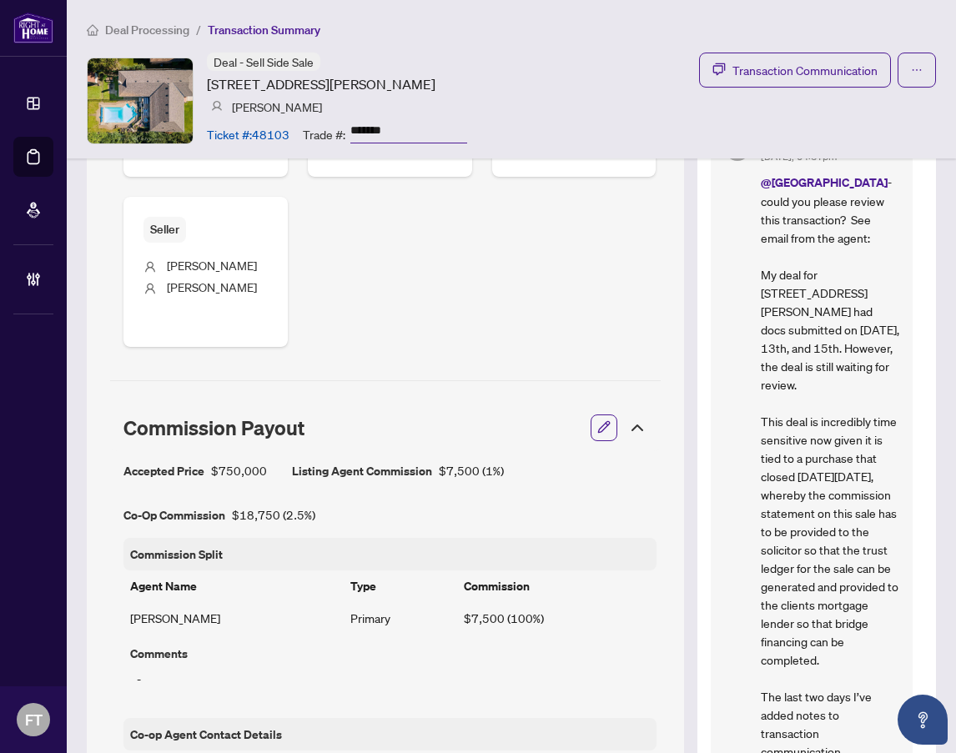
scroll to position [834, 0]
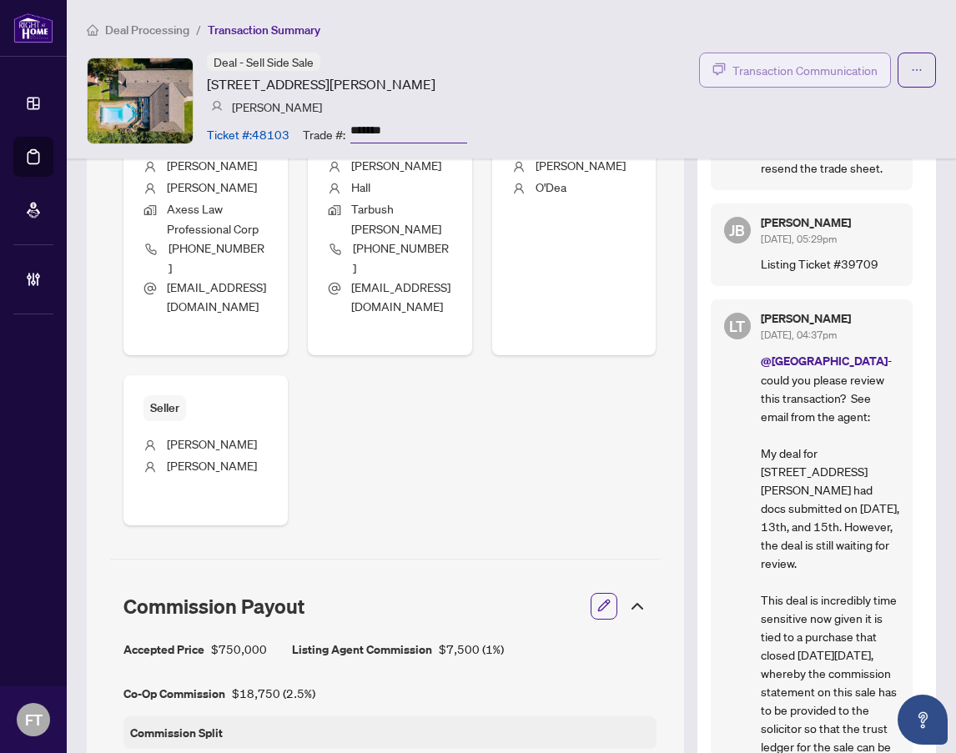
click at [797, 73] on span "Transaction Communication" at bounding box center [805, 70] width 145 height 19
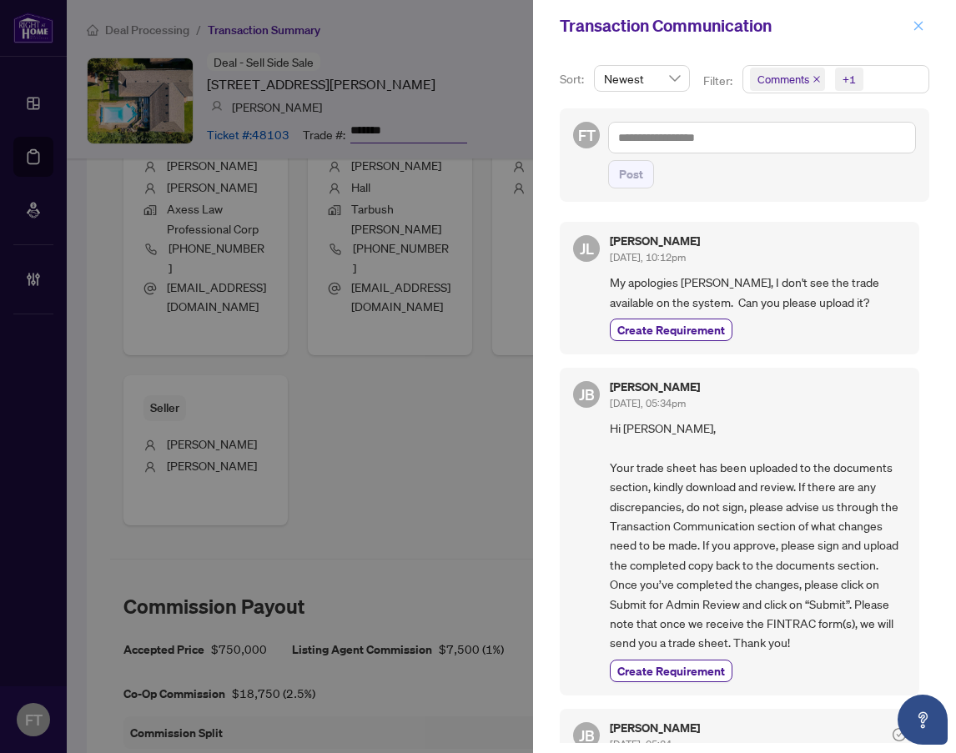
click at [909, 28] on button "button" at bounding box center [919, 26] width 22 height 20
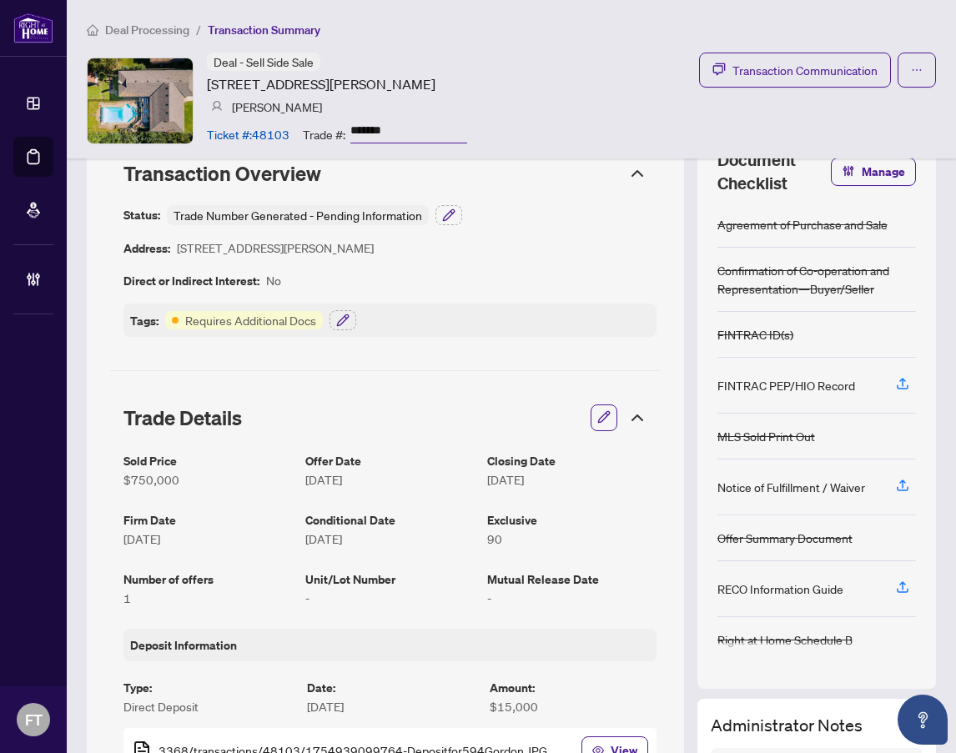
scroll to position [0, 0]
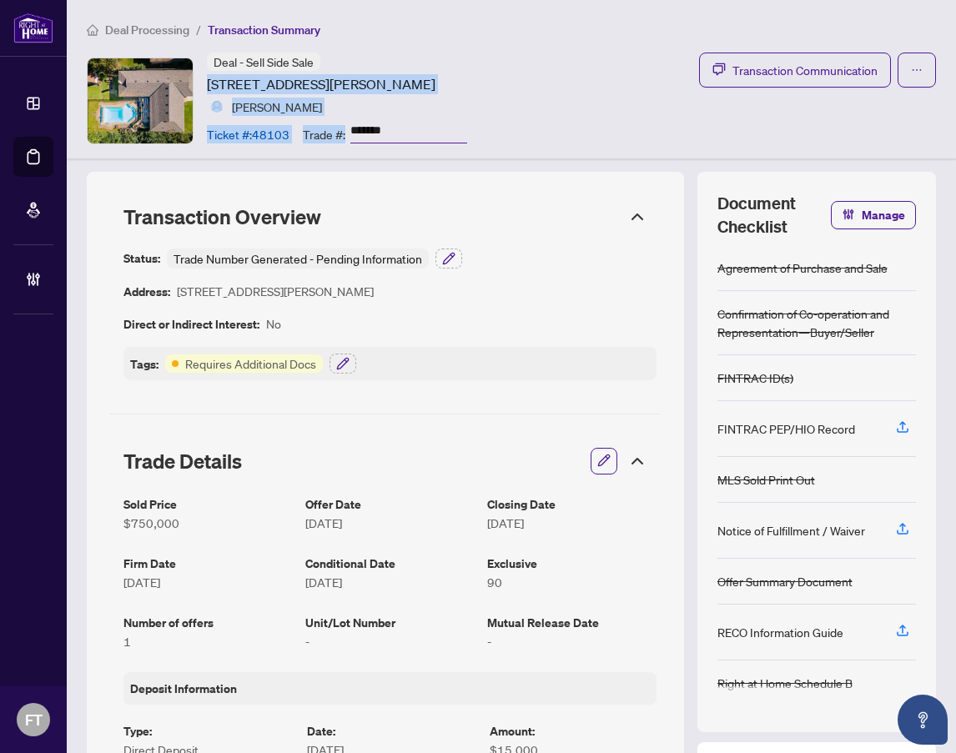
drag, startPoint x: 210, startPoint y: 83, endPoint x: 536, endPoint y: 154, distance: 334.0
click at [536, 154] on div "Deal Processing / Transaction Summary Deal - Sell Side Sale [STREET_ADDRESS][PE…" at bounding box center [511, 79] width 889 height 159
drag, startPoint x: 441, startPoint y: 115, endPoint x: 244, endPoint y: 93, distance: 198.2
click at [441, 115] on div "Deal - Sell Side Sale [STREET_ADDRESS][PERSON_NAME] [PERSON_NAME] Ticket #: 481…" at bounding box center [337, 101] width 260 height 96
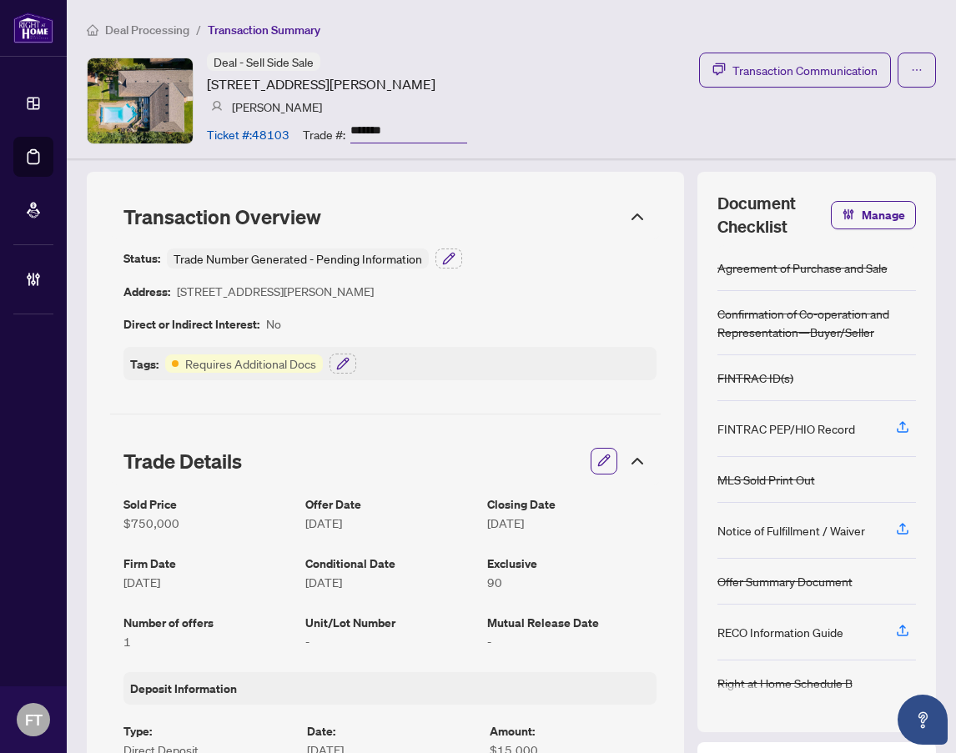
click at [242, 92] on article "[STREET_ADDRESS][PERSON_NAME]" at bounding box center [321, 84] width 229 height 20
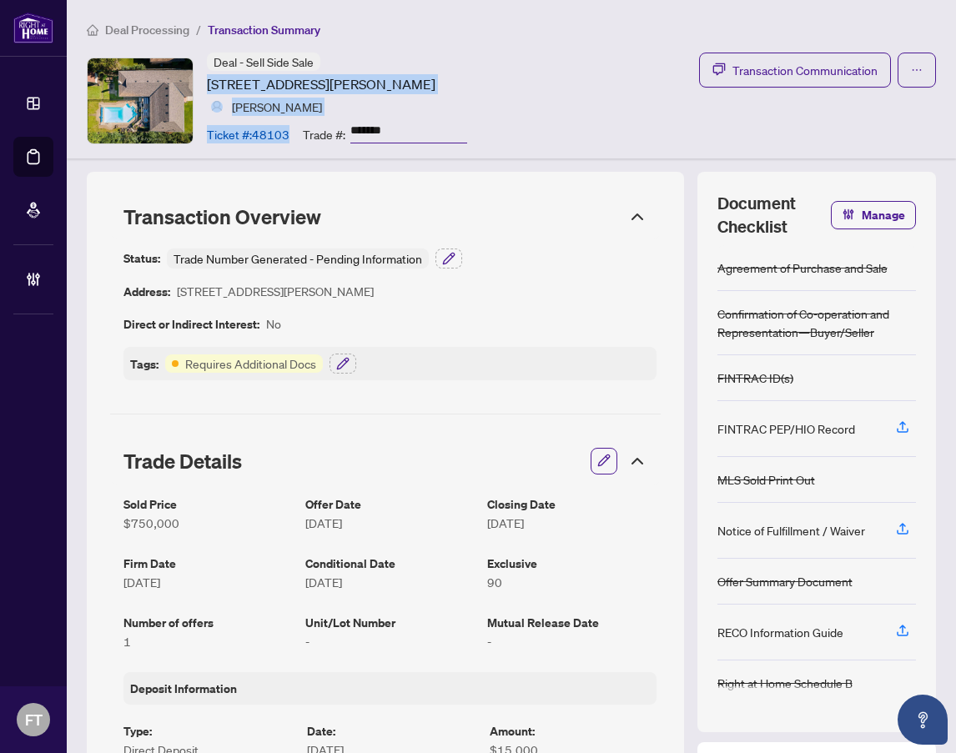
drag, startPoint x: 205, startPoint y: 83, endPoint x: 300, endPoint y: 174, distance: 131.6
click at [450, 130] on div "Deal - Sell Side Sale [STREET_ADDRESS][PERSON_NAME] [PERSON_NAME] Ticket #: 481…" at bounding box center [277, 101] width 380 height 96
copy div "[STREET_ADDRESS][PERSON_NAME] [PERSON_NAME] Ticket #: 48103"
click at [352, 76] on article "[STREET_ADDRESS][PERSON_NAME]" at bounding box center [321, 84] width 229 height 20
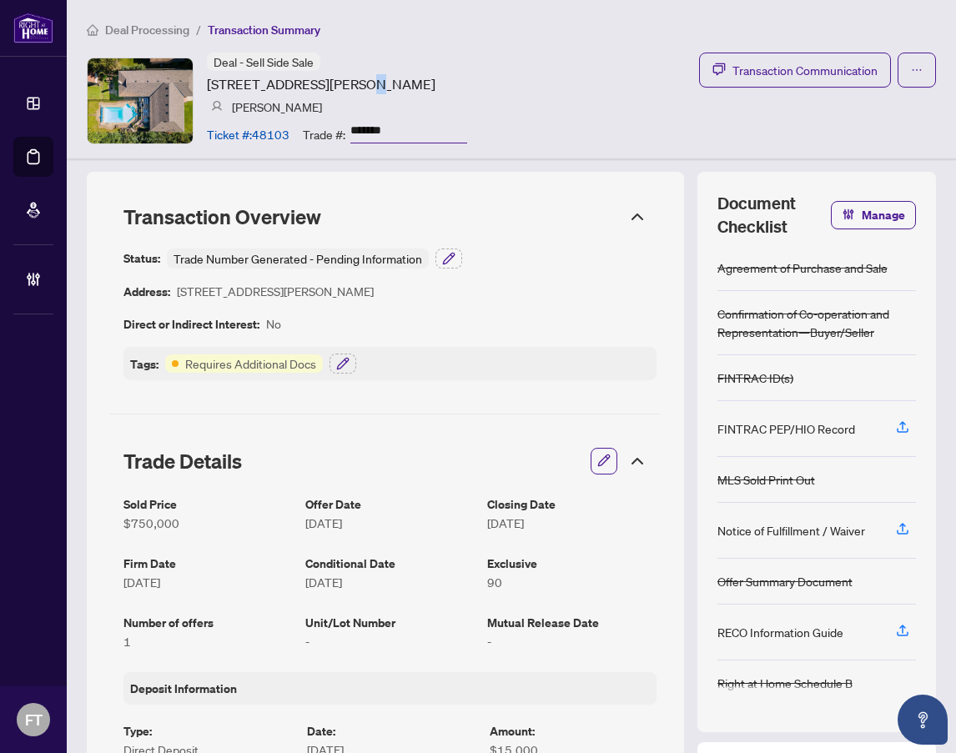
click at [352, 77] on article "[STREET_ADDRESS][PERSON_NAME]" at bounding box center [321, 84] width 229 height 20
click at [271, 133] on article "Ticket #: 48103" at bounding box center [248, 134] width 83 height 18
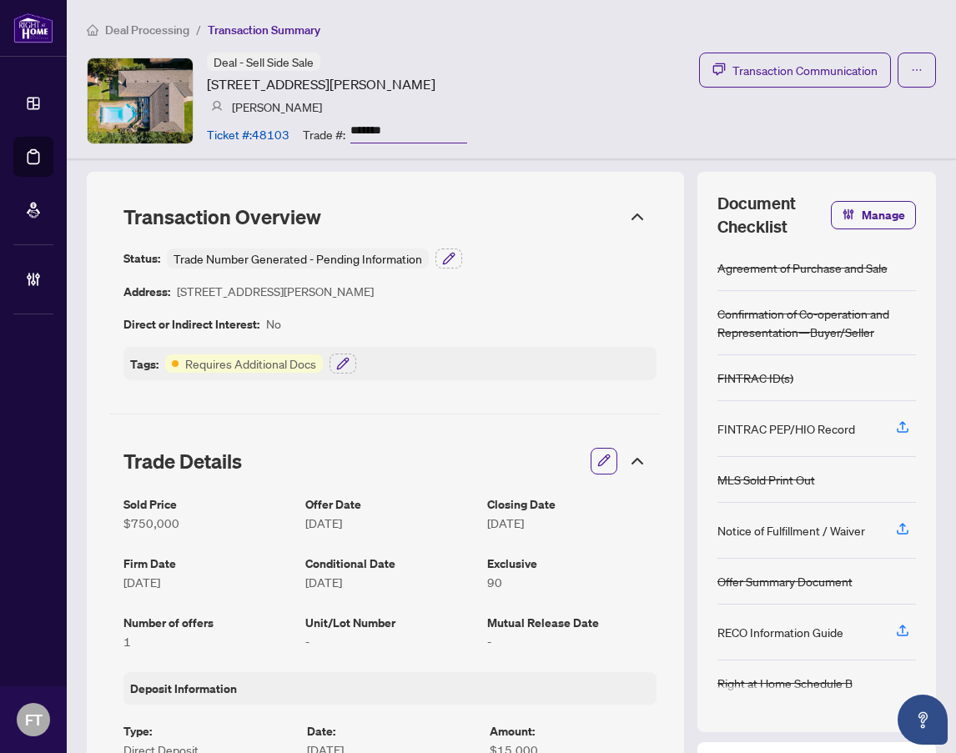
click at [672, 122] on div "Deal - Sell Side Sale [STREET_ADDRESS][PERSON_NAME] [PERSON_NAME] Ticket #: 481…" at bounding box center [511, 101] width 849 height 96
click at [263, 135] on article "Ticket #: 48103" at bounding box center [248, 134] width 83 height 18
drag, startPoint x: 579, startPoint y: 18, endPoint x: 650, endPoint y: 3, distance: 72.5
click at [579, 18] on div "Deal Processing / Transaction Summary Deal - Sell Side Sale [STREET_ADDRESS][PE…" at bounding box center [511, 79] width 889 height 159
